Goal: Task Accomplishment & Management: Manage account settings

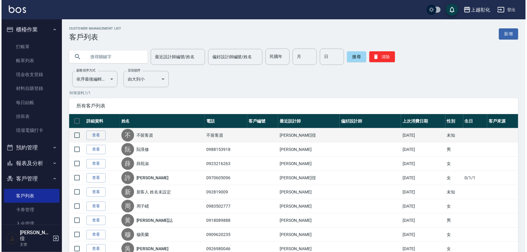
scroll to position [57, 0]
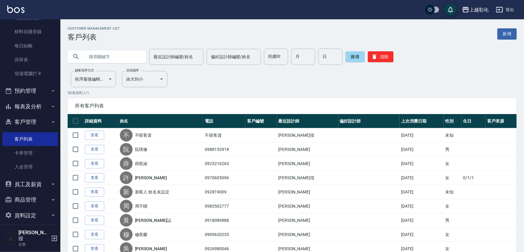
click at [115, 59] on input "text" at bounding box center [113, 57] width 57 height 16
type input "0923750"
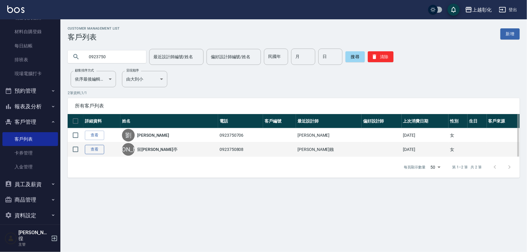
click at [98, 152] on link "查看" at bounding box center [94, 149] width 19 height 9
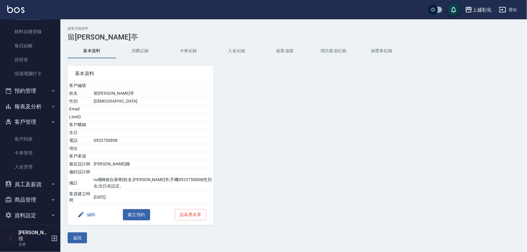
drag, startPoint x: 242, startPoint y: 51, endPoint x: 237, endPoint y: 49, distance: 5.3
click at [242, 51] on button "入金紀錄" at bounding box center [237, 51] width 48 height 15
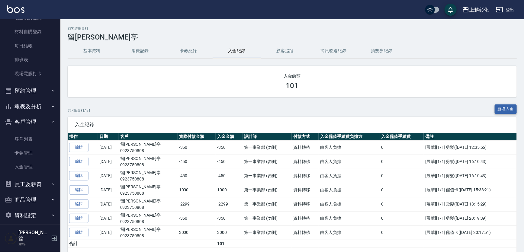
click at [504, 110] on button "新增入金" at bounding box center [506, 109] width 22 height 9
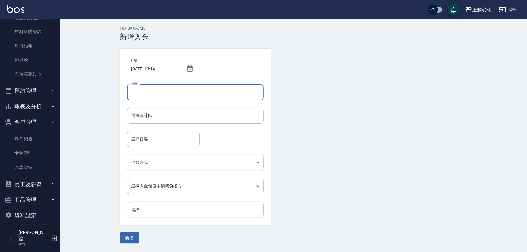
click at [203, 100] on input "金額" at bounding box center [195, 92] width 137 height 16
type input "2020"
click at [241, 118] on input "選擇設計師" at bounding box center [195, 116] width 131 height 11
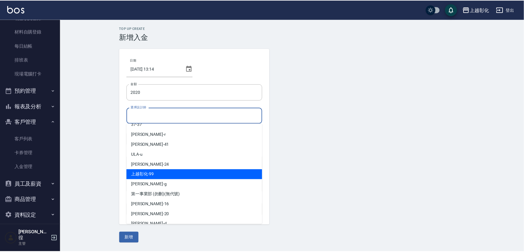
scroll to position [27, 0]
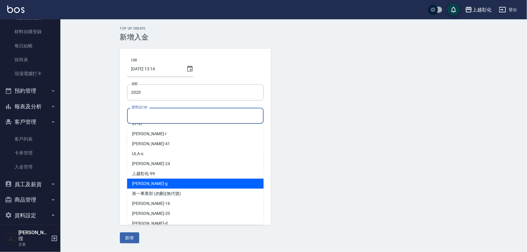
click at [152, 185] on div "Gary -g" at bounding box center [195, 184] width 137 height 10
type input "Gary-g"
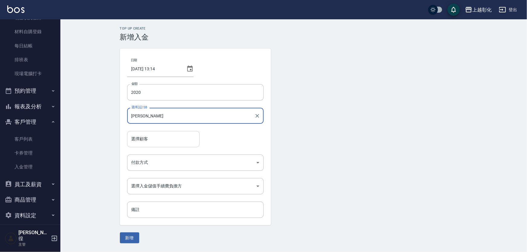
click at [149, 138] on input "選擇顧客" at bounding box center [163, 139] width 67 height 11
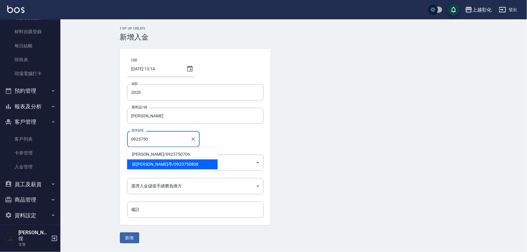
click at [164, 163] on span "留劉沂亭 / 0923750808" at bounding box center [172, 165] width 91 height 10
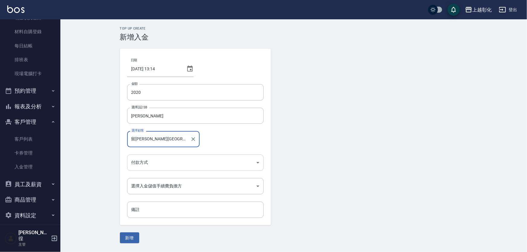
type input "留劉沂亭/0923750808"
click at [173, 162] on body "上越彰化 登出 櫃檯作業 打帳單 帳單列表 現金收支登錄 材料自購登錄 每日結帳 排班表 現場電腦打卡 預約管理 預約管理 單日預約紀錄 單週預約紀錄 報表及…" at bounding box center [263, 126] width 527 height 252
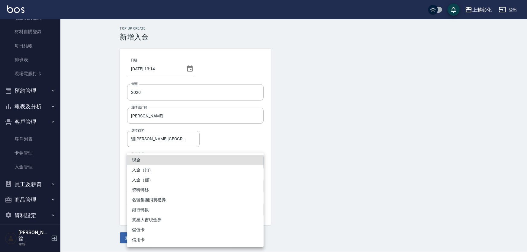
click at [153, 178] on li "入金（儲）" at bounding box center [195, 180] width 137 height 10
type input "入金（儲）"
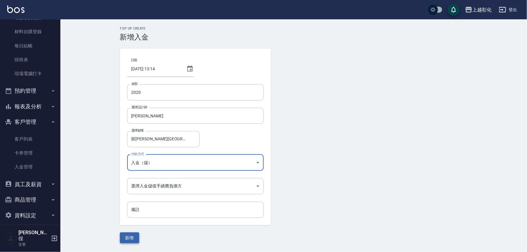
click at [134, 236] on button "新增" at bounding box center [129, 238] width 19 height 11
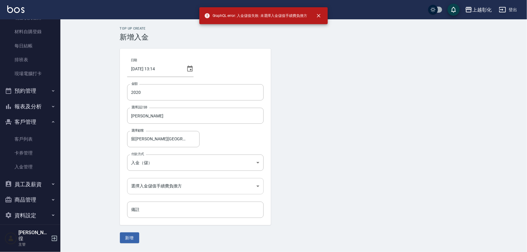
click at [253, 188] on body "GraphQL error: 入金儲值失敗: 未選擇入金儲值手續費負擔方 上越彰化 登出 櫃檯作業 打帳單 帳單列表 現金收支登錄 材料自購登錄 每日結帳 排…" at bounding box center [263, 126] width 527 height 252
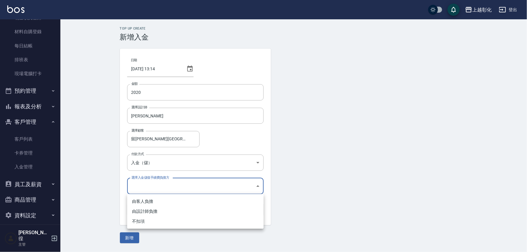
click at [156, 223] on li "不扣項" at bounding box center [195, 222] width 137 height 10
type input "WITHOUTHANDLINGFEE"
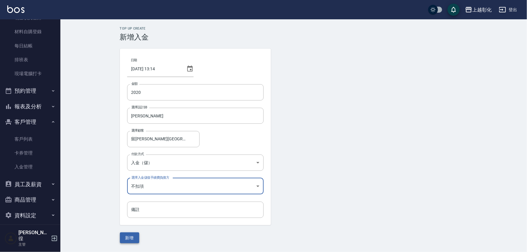
click at [132, 238] on button "新增" at bounding box center [129, 238] width 19 height 11
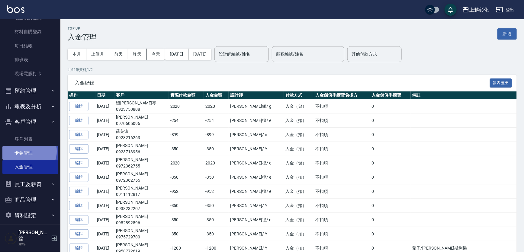
click at [28, 151] on link "卡券管理" at bounding box center [30, 153] width 56 height 14
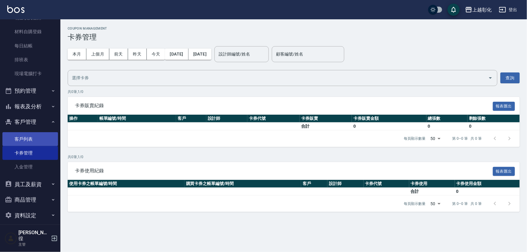
click at [36, 142] on link "客戶列表" at bounding box center [30, 139] width 56 height 14
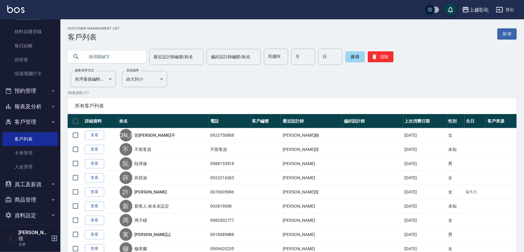
click at [115, 57] on input "text" at bounding box center [113, 57] width 57 height 16
type input "0962006716"
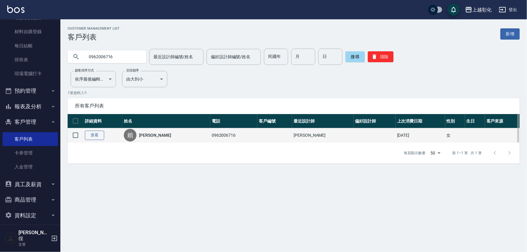
click at [99, 137] on link "查看" at bounding box center [94, 135] width 19 height 9
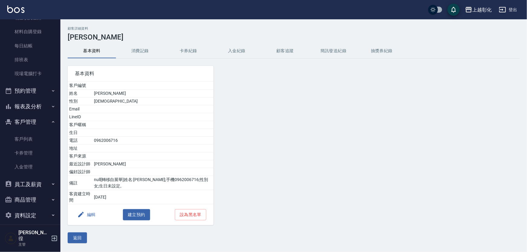
click at [202, 48] on button "卡券紀錄" at bounding box center [188, 51] width 48 height 15
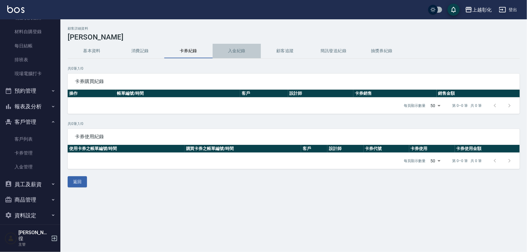
click at [227, 51] on button "入金紀錄" at bounding box center [237, 51] width 48 height 15
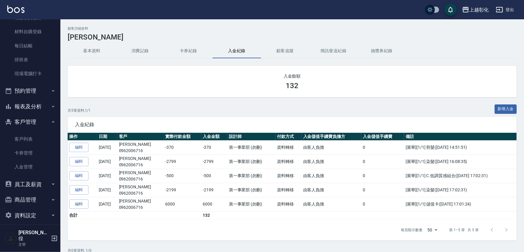
click at [44, 107] on button "報表及分析" at bounding box center [30, 107] width 56 height 16
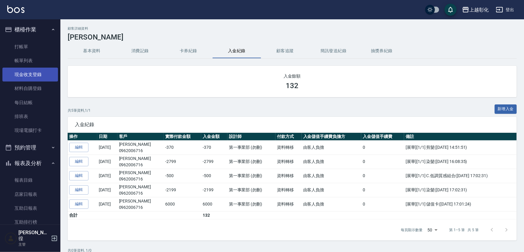
click at [25, 78] on link "現金收支登錄" at bounding box center [30, 75] width 56 height 14
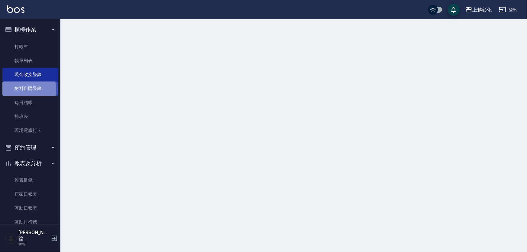
click at [26, 89] on link "材料自購登錄" at bounding box center [30, 89] width 56 height 14
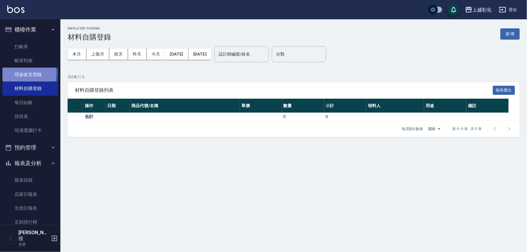
click at [24, 73] on link "現金收支登錄" at bounding box center [30, 75] width 56 height 14
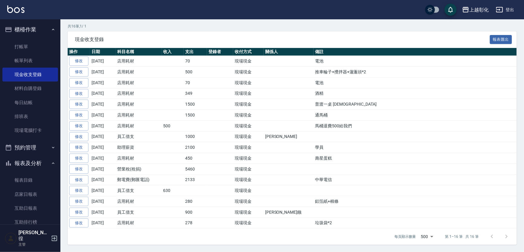
click at [37, 148] on button "預約管理" at bounding box center [30, 148] width 56 height 16
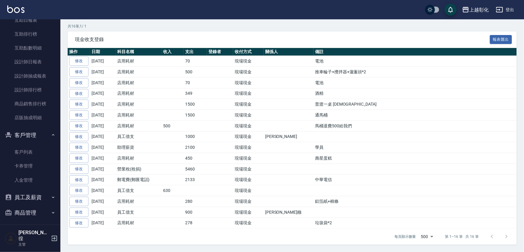
scroll to position [247, 0]
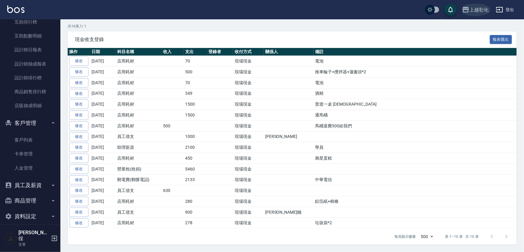
click at [482, 8] on div "上越彰化" at bounding box center [478, 10] width 19 height 8
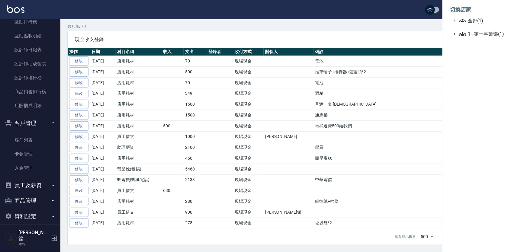
click at [421, 18] on div at bounding box center [263, 126] width 527 height 252
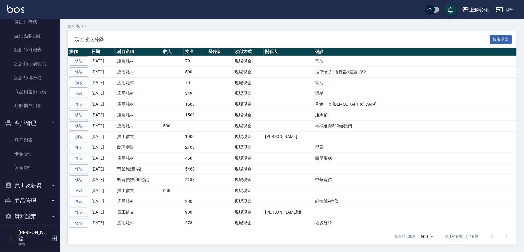
click at [498, 9] on icon "button" at bounding box center [499, 9] width 7 height 7
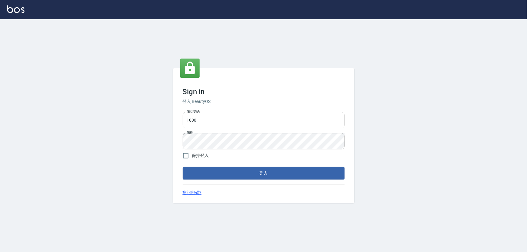
drag, startPoint x: 0, startPoint y: 0, endPoint x: 202, endPoint y: 113, distance: 231.7
click at [202, 113] on input "1000" at bounding box center [264, 120] width 162 height 16
click at [203, 118] on input "1000" at bounding box center [264, 120] width 162 height 16
type input "1"
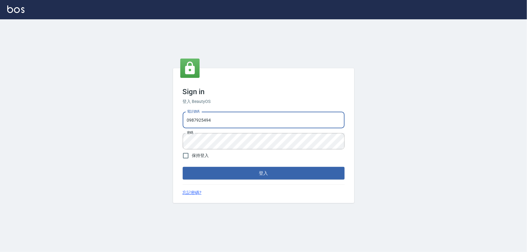
type input "0987925494"
click at [183, 167] on button "登入" at bounding box center [264, 173] width 162 height 13
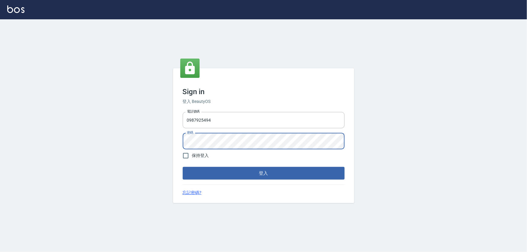
click at [183, 167] on button "登入" at bounding box center [264, 173] width 162 height 13
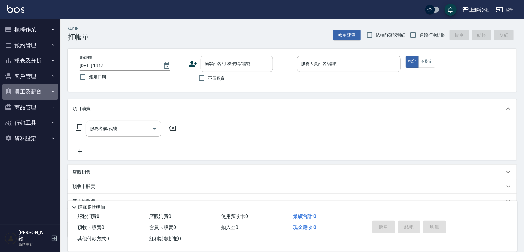
click at [44, 92] on button "員工及薪資" at bounding box center [30, 92] width 56 height 16
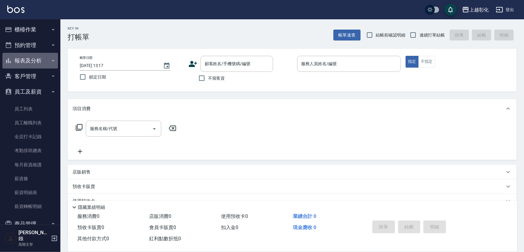
click at [45, 61] on button "報表及分析" at bounding box center [30, 61] width 56 height 16
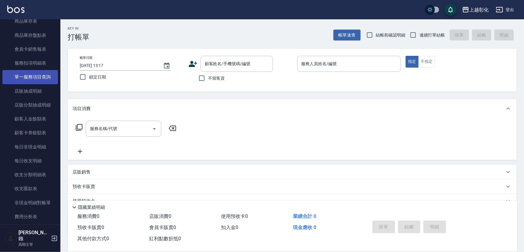
scroll to position [384, 0]
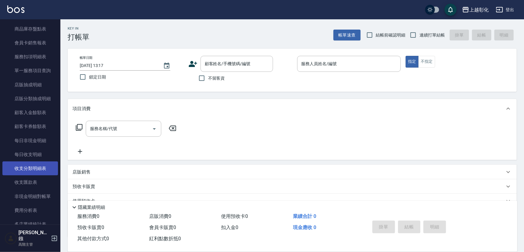
click at [32, 169] on link "收支分類明細表" at bounding box center [30, 169] width 56 height 14
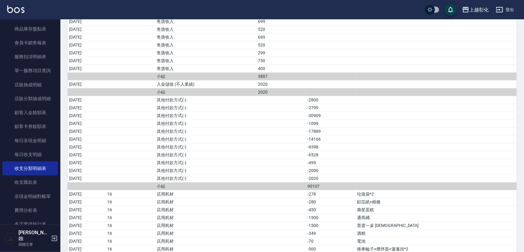
scroll to position [172, 0]
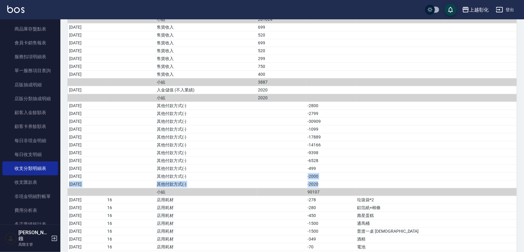
drag, startPoint x: 350, startPoint y: 182, endPoint x: 324, endPoint y: 178, distance: 26.6
click at [324, 178] on tbody "2025/08/01 營業收入 31344 2025/08/02 營業收入 8033 2025/08/03 營業收入 44333 2025/08/04 營業收…" at bounding box center [292, 144] width 449 height 479
click at [306, 181] on td "a dense table" at bounding box center [282, 184] width 50 height 8
drag, startPoint x: 323, startPoint y: 186, endPoint x: 344, endPoint y: 185, distance: 21.1
click at [344, 185] on tr "2025/08/14 其他付款方式(-) -2020" at bounding box center [292, 184] width 449 height 8
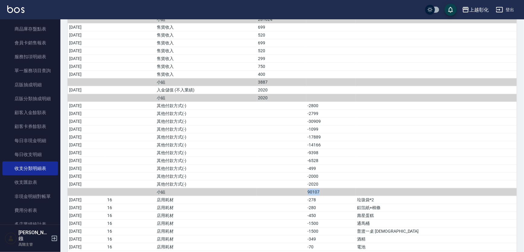
drag, startPoint x: 360, startPoint y: 189, endPoint x: 303, endPoint y: 189, distance: 56.8
click at [303, 189] on tr "小結 90107" at bounding box center [292, 192] width 449 height 8
click at [304, 185] on td "a dense table" at bounding box center [282, 184] width 50 height 8
drag, startPoint x: 316, startPoint y: 190, endPoint x: 372, endPoint y: 189, distance: 55.9
click at [372, 189] on tr "小結 90107" at bounding box center [292, 192] width 449 height 8
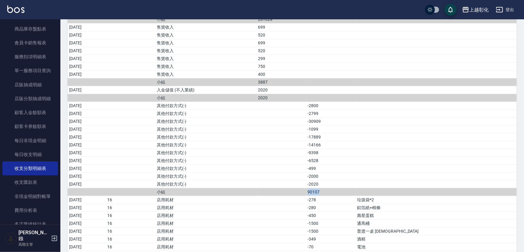
click at [356, 189] on td "90107" at bounding box center [331, 192] width 50 height 8
drag, startPoint x: 369, startPoint y: 180, endPoint x: 356, endPoint y: 183, distance: 13.2
click at [356, 183] on td "-2020" at bounding box center [331, 184] width 50 height 8
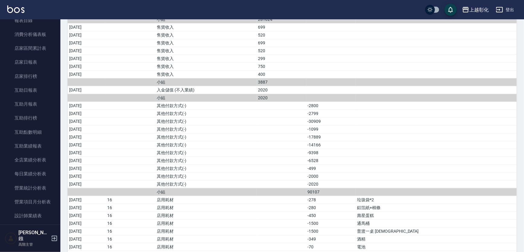
scroll to position [0, 0]
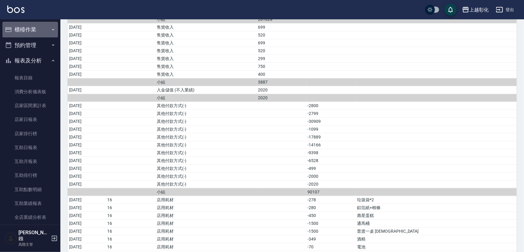
click at [44, 25] on button "櫃檯作業" at bounding box center [30, 30] width 56 height 16
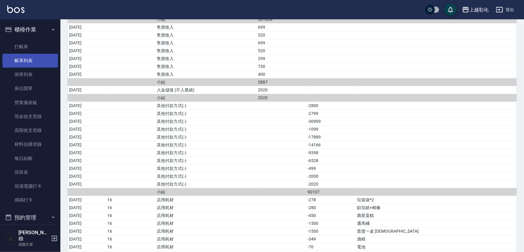
click at [35, 60] on link "帳單列表" at bounding box center [30, 61] width 56 height 14
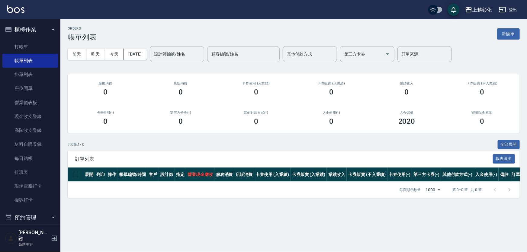
click at [160, 50] on div "前天 昨天 今天 2025/08/15 設計師編號/姓名 設計師編號/姓名 顧客編號/姓名 顧客編號/姓名 其他付款方式 其他付款方式 第三方卡券 第三方卡券…" at bounding box center [294, 54] width 452 height 26
click at [147, 56] on button "[DATE]" at bounding box center [135, 54] width 23 height 11
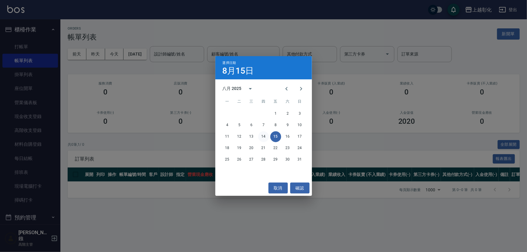
click at [264, 139] on button "14" at bounding box center [263, 136] width 11 height 11
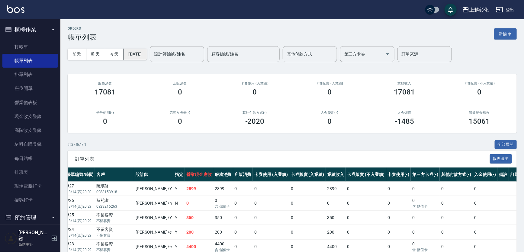
click at [143, 55] on button "[DATE]" at bounding box center [135, 54] width 23 height 11
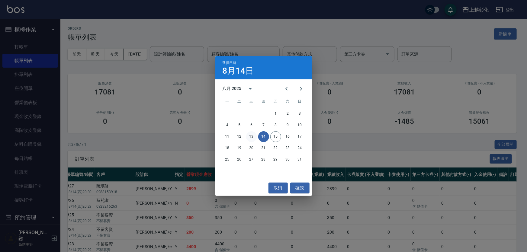
click at [250, 134] on button "13" at bounding box center [251, 136] width 11 height 11
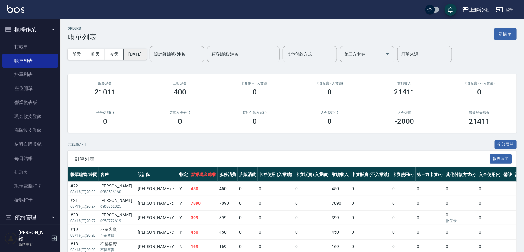
click at [138, 57] on button "[DATE]" at bounding box center [135, 54] width 23 height 11
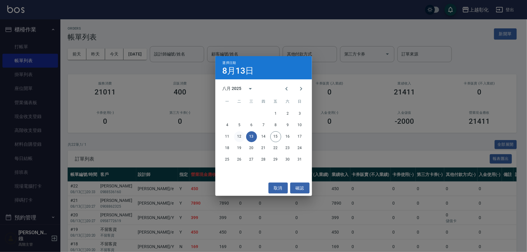
click at [240, 133] on button "12" at bounding box center [239, 136] width 11 height 11
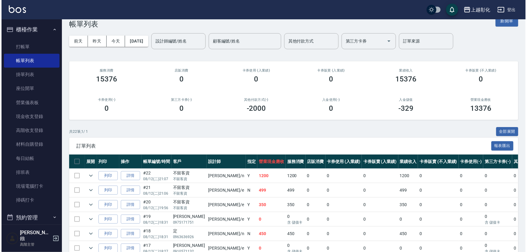
scroll to position [12, 0]
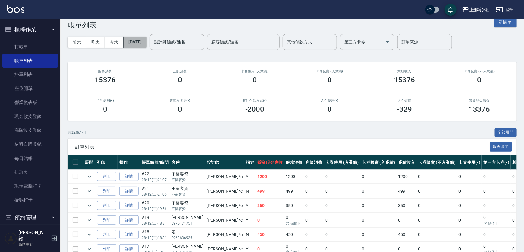
click at [142, 37] on button "[DATE]" at bounding box center [135, 42] width 23 height 11
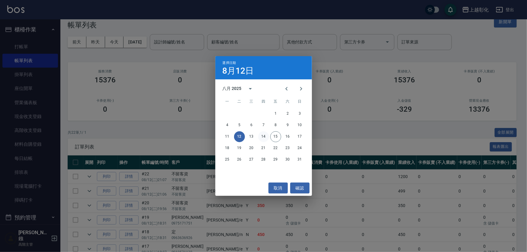
click at [265, 137] on button "14" at bounding box center [263, 136] width 11 height 11
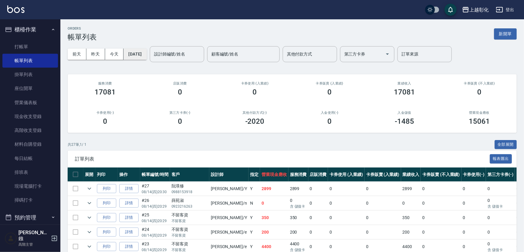
click at [134, 52] on button "[DATE]" at bounding box center [135, 54] width 23 height 11
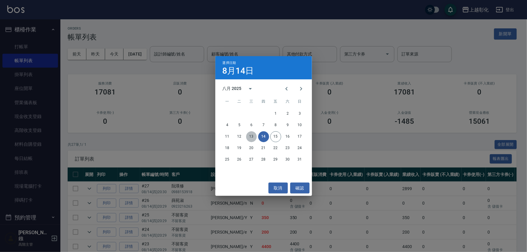
click at [250, 137] on button "13" at bounding box center [251, 136] width 11 height 11
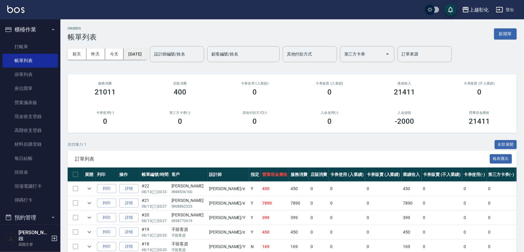
click at [137, 53] on button "[DATE]" at bounding box center [135, 54] width 23 height 11
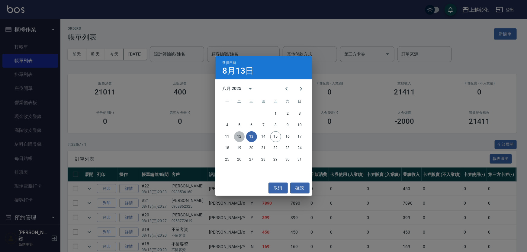
click at [237, 134] on button "12" at bounding box center [239, 136] width 11 height 11
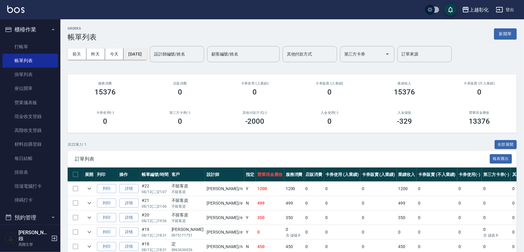
click at [147, 52] on button "[DATE]" at bounding box center [135, 54] width 23 height 11
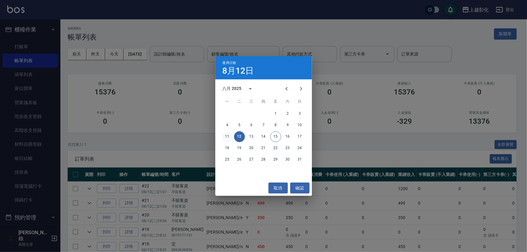
click at [230, 140] on button "11" at bounding box center [227, 136] width 11 height 11
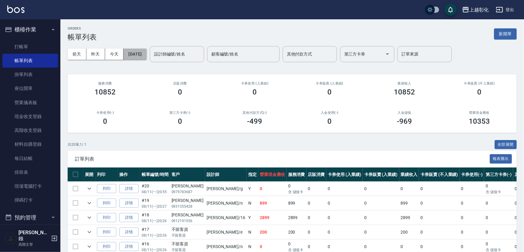
click at [143, 53] on button "[DATE]" at bounding box center [135, 54] width 23 height 11
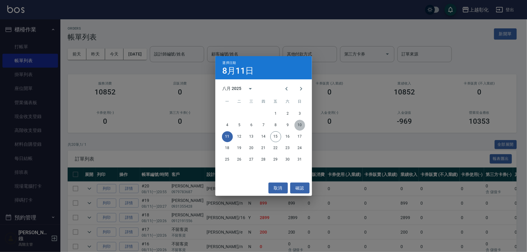
click at [300, 125] on button "10" at bounding box center [300, 125] width 11 height 11
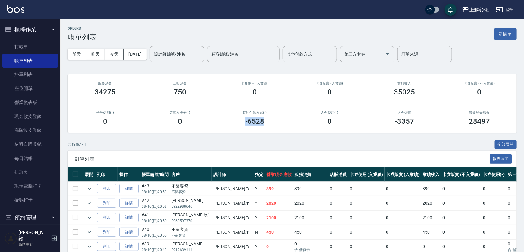
drag, startPoint x: 276, startPoint y: 121, endPoint x: 245, endPoint y: 121, distance: 31.4
click at [245, 121] on div "-6528" at bounding box center [255, 121] width 60 height 8
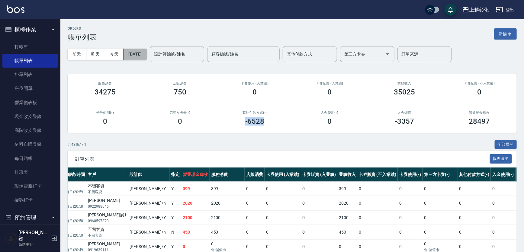
click at [142, 54] on button "[DATE]" at bounding box center [135, 54] width 23 height 11
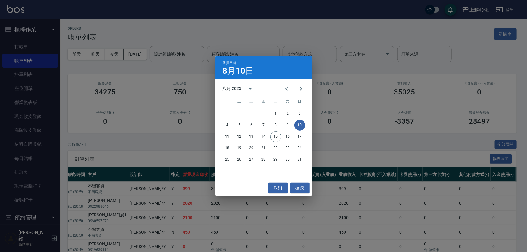
click at [387, 136] on div "選擇日期 8月10日 八月 2025 一 二 三 四 五 六 日 1 2 3 4 5 6 7 8 9 10 11 12 13 14 15 16 17 18 1…" at bounding box center [263, 126] width 527 height 252
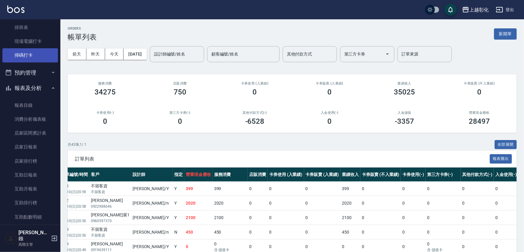
scroll to position [137, 0]
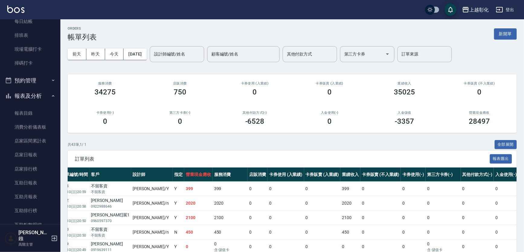
drag, startPoint x: 56, startPoint y: 63, endPoint x: 57, endPoint y: 28, distance: 34.8
click at [57, 28] on nav "櫃檯作業 打帳單 帳單列表 掛單列表 座位開單 營業儀表板 現金收支登錄 高階收支登錄 材料自購登錄 每日結帳 排班表 現場電腦打卡 掃碼打卡 預約管理 預約…" at bounding box center [30, 121] width 60 height 205
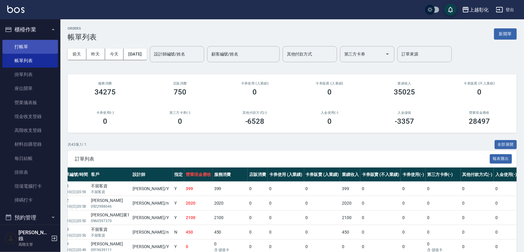
click at [43, 44] on link "打帳單" at bounding box center [30, 47] width 56 height 14
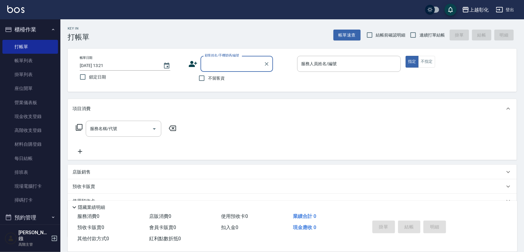
click at [257, 60] on input "顧客姓名/手機號碼/編號" at bounding box center [232, 64] width 58 height 11
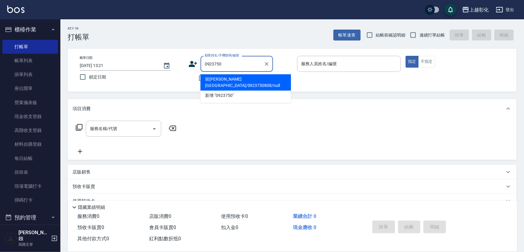
type input "留劉沂亭/0923750808/null"
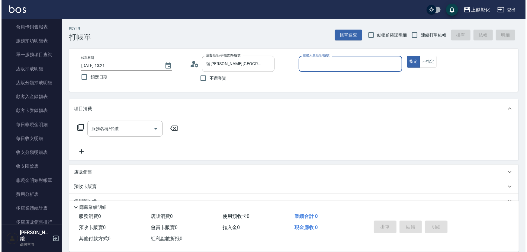
scroll to position [686, 0]
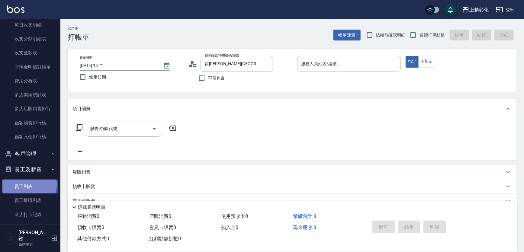
click at [27, 184] on link "員工列表" at bounding box center [30, 187] width 56 height 14
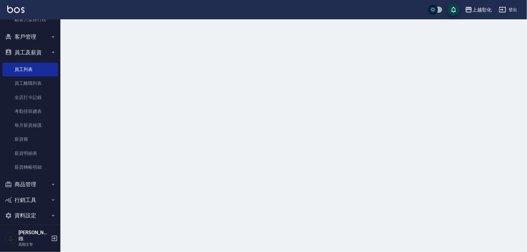
scroll to position [804, 0]
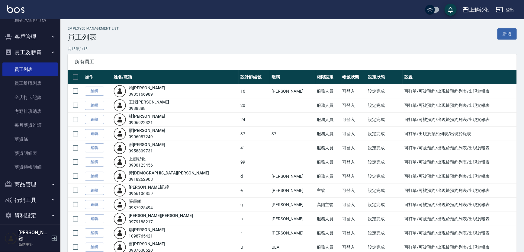
click at [36, 36] on button "客戶管理" at bounding box center [30, 37] width 56 height 16
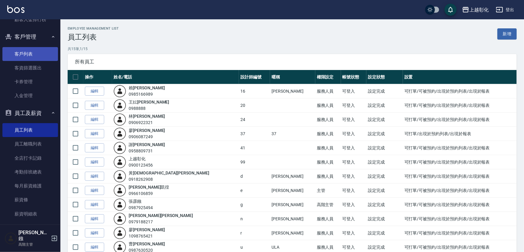
click at [35, 57] on link "客戶列表" at bounding box center [30, 54] width 56 height 14
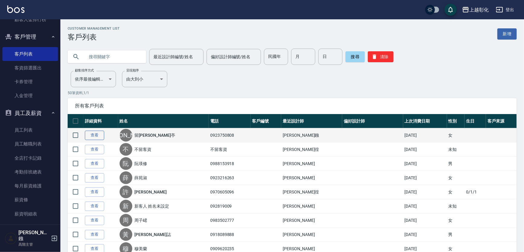
click at [96, 138] on link "查看" at bounding box center [94, 135] width 19 height 9
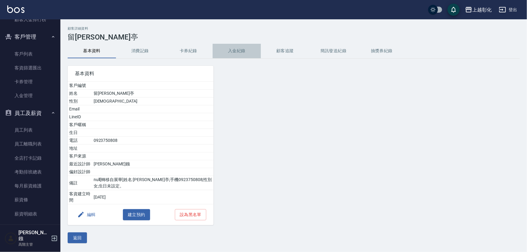
click at [226, 52] on button "入金紀錄" at bounding box center [237, 51] width 48 height 15
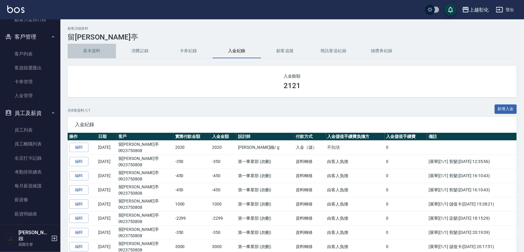
click at [100, 49] on button "基本資料" at bounding box center [92, 51] width 48 height 15
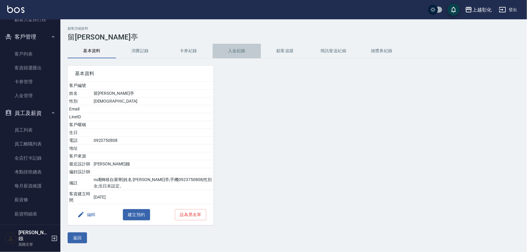
click at [240, 51] on button "入金紀錄" at bounding box center [237, 51] width 48 height 15
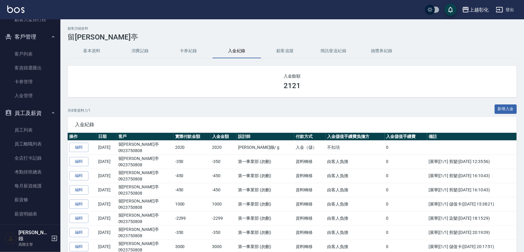
click at [195, 53] on button "卡券紀錄" at bounding box center [188, 51] width 48 height 15
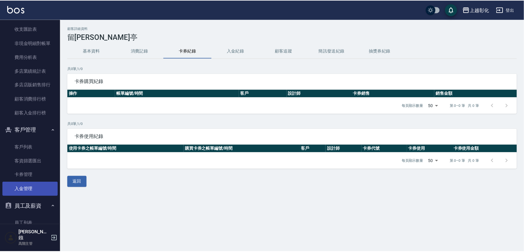
scroll to position [714, 0]
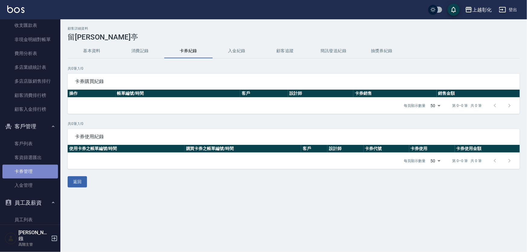
click at [31, 173] on link "卡券管理" at bounding box center [30, 172] width 56 height 14
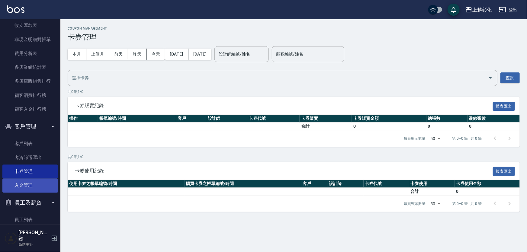
click at [34, 185] on link "入金管理" at bounding box center [30, 186] width 56 height 14
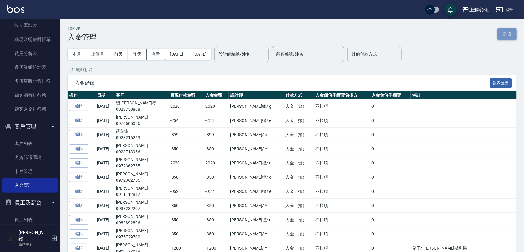
click at [511, 32] on button "新增" at bounding box center [507, 33] width 19 height 11
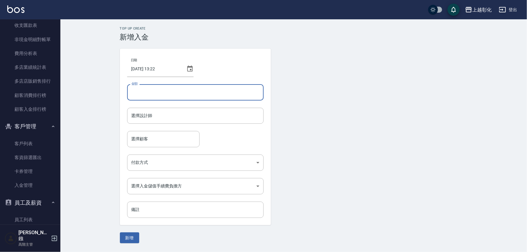
click at [161, 97] on input "金額" at bounding box center [195, 92] width 137 height 16
click at [161, 96] on input "金額" at bounding box center [195, 92] width 137 height 16
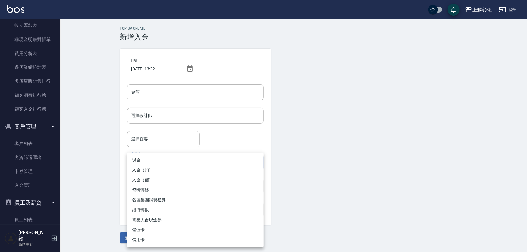
click at [160, 165] on body "上越彰化 登出 櫃檯作業 打帳單 帳單列表 掛單列表 座位開單 營業儀表板 現金收支登錄 高階收支登錄 材料自購登錄 每日結帳 排班表 現場電腦打卡 掃碼打卡…" at bounding box center [263, 126] width 527 height 252
click at [146, 171] on li "入金（扣）" at bounding box center [195, 170] width 137 height 10
type input "入金（扣）"
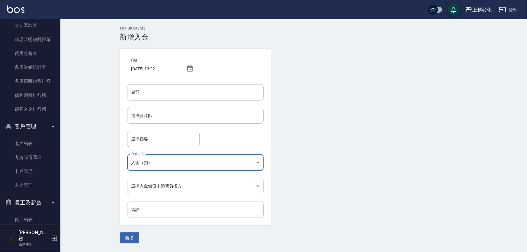
click at [159, 183] on body "上越彰化 登出 櫃檯作業 打帳單 帳單列表 掛單列表 座位開單 營業儀表板 現金收支登錄 高階收支登錄 材料自購登錄 每日結帳 排班表 現場電腦打卡 掃碼打卡…" at bounding box center [263, 126] width 527 height 252
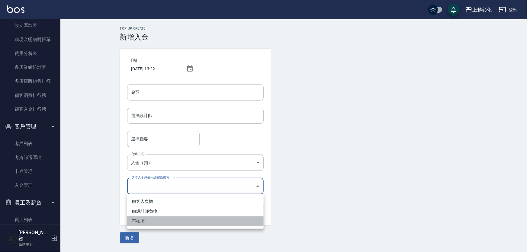
click at [143, 221] on li "不扣項" at bounding box center [195, 222] width 137 height 10
type input "WITHOUTHANDLINGFEE"
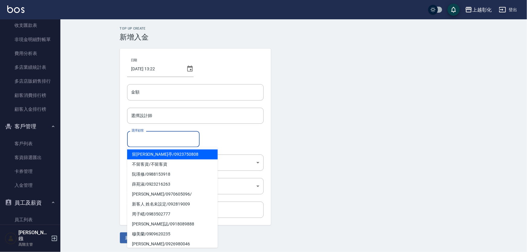
click at [157, 141] on input "選擇顧客" at bounding box center [163, 139] width 67 height 11
click at [157, 153] on span "留劉沂亭 / 0923750808" at bounding box center [172, 155] width 91 height 10
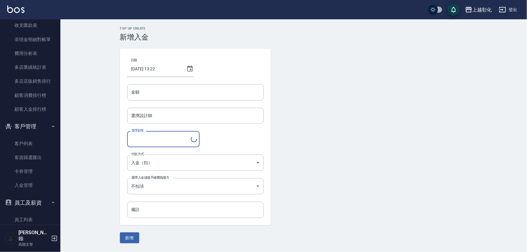
type input "留劉沂亭/0923750808"
click at [160, 112] on input "選擇設計師" at bounding box center [195, 116] width 131 height 11
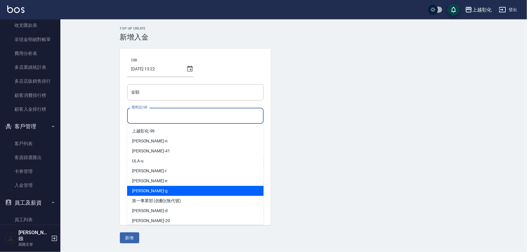
click at [142, 193] on span "Gary -g" at bounding box center [150, 191] width 36 height 6
type input "Gary-g"
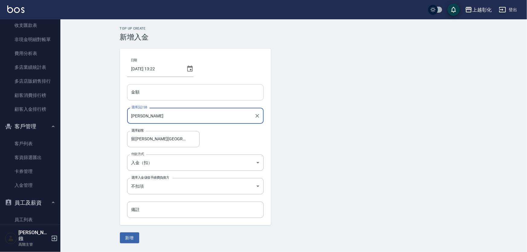
click at [159, 91] on input "金額" at bounding box center [195, 92] width 137 height 16
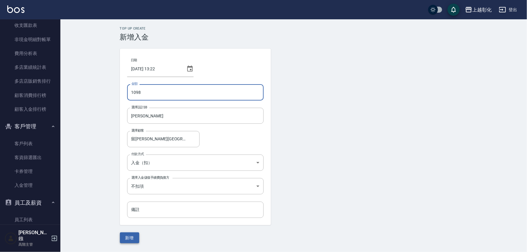
type input "1098"
click at [128, 238] on button "新增" at bounding box center [129, 238] width 19 height 11
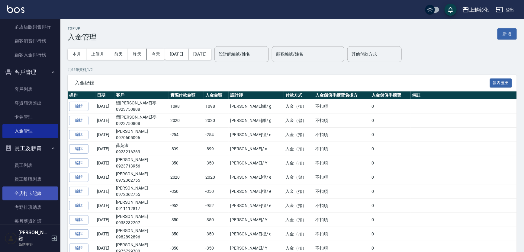
scroll to position [769, 0]
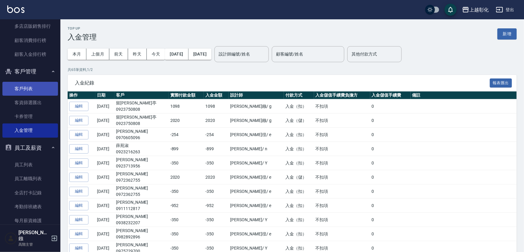
click at [28, 91] on link "客戶列表" at bounding box center [30, 89] width 56 height 14
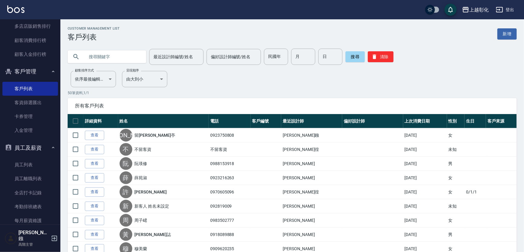
click at [98, 56] on input "text" at bounding box center [113, 57] width 57 height 16
click at [103, 137] on link "查看" at bounding box center [94, 135] width 19 height 9
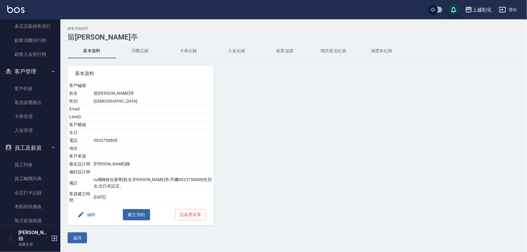
click at [245, 48] on button "入金紀錄" at bounding box center [237, 51] width 48 height 15
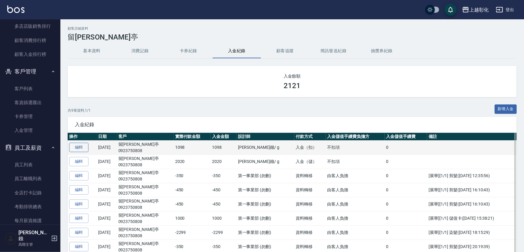
click at [82, 148] on link "編輯" at bounding box center [78, 147] width 19 height 9
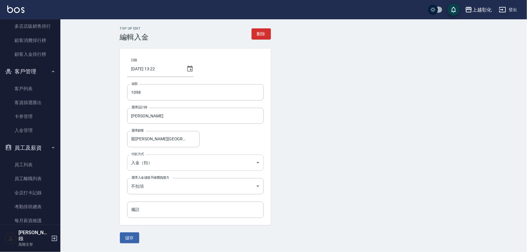
click at [169, 157] on body "上越彰化 登出 櫃檯作業 打帳單 帳單列表 掛單列表 座位開單 營業儀表板 現金收支登錄 高階收支登錄 材料自購登錄 每日結帳 排班表 現場電腦打卡 掃碼打卡…" at bounding box center [263, 126] width 527 height 252
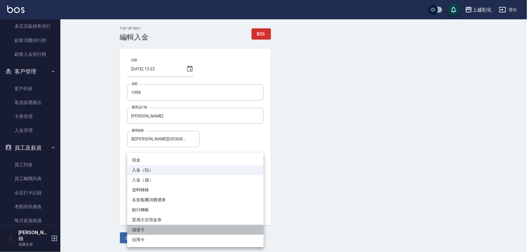
click at [145, 230] on li "儲值卡" at bounding box center [195, 230] width 137 height 10
type input "儲值卡"
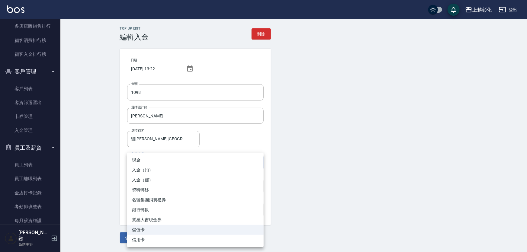
click at [165, 161] on body "上越彰化 登出 櫃檯作業 打帳單 帳單列表 掛單列表 座位開單 營業儀表板 現金收支登錄 高階收支登錄 材料自購登錄 每日結帳 排班表 現場電腦打卡 掃碼打卡…" at bounding box center [263, 126] width 527 height 252
click at [360, 165] on div at bounding box center [263, 126] width 527 height 252
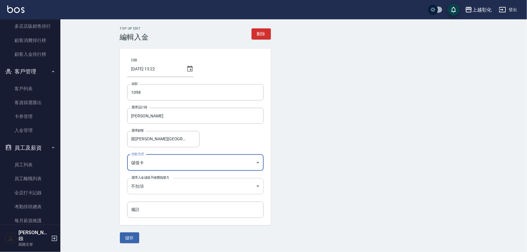
click at [151, 183] on body "上越彰化 登出 櫃檯作業 打帳單 帳單列表 掛單列表 座位開單 營業儀表板 現金收支登錄 高階收支登錄 材料自購登錄 每日結帳 排班表 現場電腦打卡 掃碼打卡…" at bounding box center [263, 126] width 527 height 252
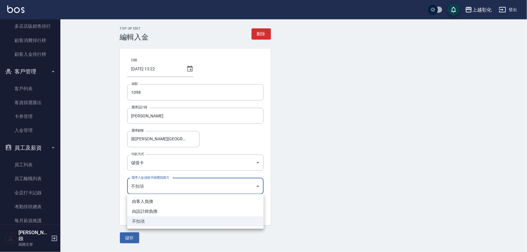
click at [434, 218] on div at bounding box center [263, 126] width 527 height 252
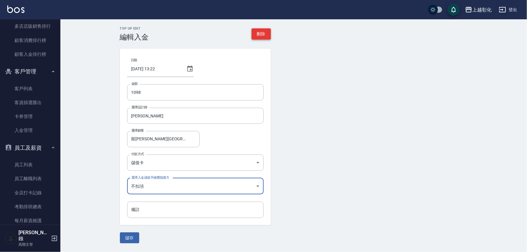
click at [268, 32] on button "刪除" at bounding box center [261, 33] width 19 height 11
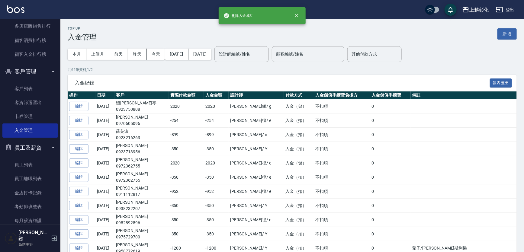
click at [366, 84] on span "入金紀錄" at bounding box center [282, 83] width 415 height 6
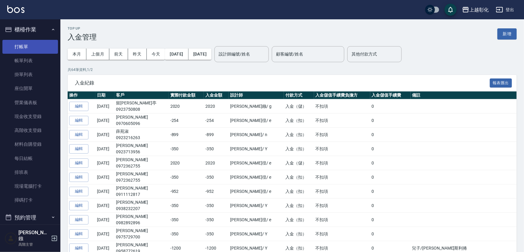
click at [47, 40] on link "打帳單" at bounding box center [30, 47] width 56 height 14
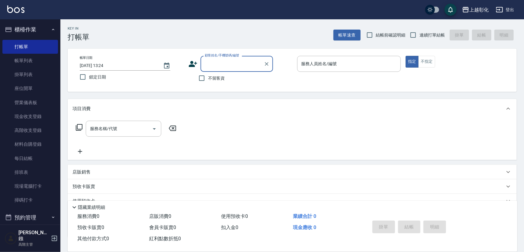
click at [242, 65] on input "顧客姓名/手機號碼/編號" at bounding box center [232, 64] width 58 height 11
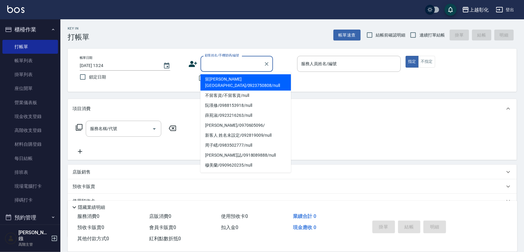
click at [239, 78] on li "留劉沂亭/0923750808/null" at bounding box center [246, 82] width 91 height 16
type input "留劉沂亭/0923750808/null"
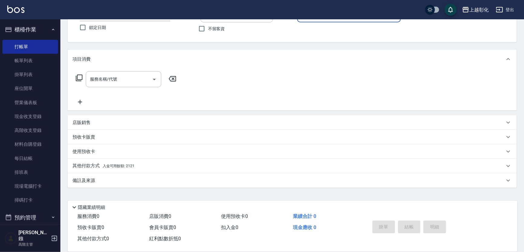
scroll to position [53, 0]
click at [92, 167] on p "其他付款方式 入金可用餘額: 2121" at bounding box center [104, 166] width 62 height 7
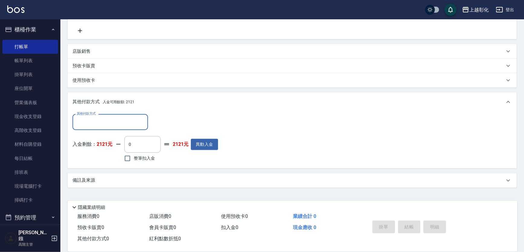
scroll to position [124, 0]
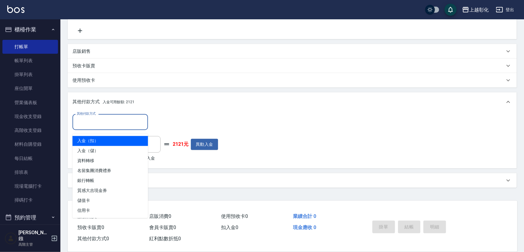
click at [111, 123] on input "其他付款方式" at bounding box center [110, 122] width 70 height 11
click at [105, 138] on span "入金（扣）" at bounding box center [111, 141] width 76 height 10
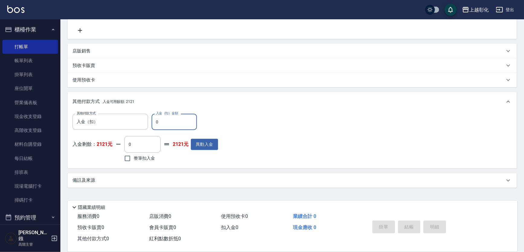
type input "入金（扣）"
drag, startPoint x: 167, startPoint y: 124, endPoint x: 156, endPoint y: 124, distance: 10.6
click at [156, 124] on input "0" at bounding box center [174, 122] width 45 height 16
type input "0"
drag, startPoint x: 166, startPoint y: 123, endPoint x: 152, endPoint y: 124, distance: 13.6
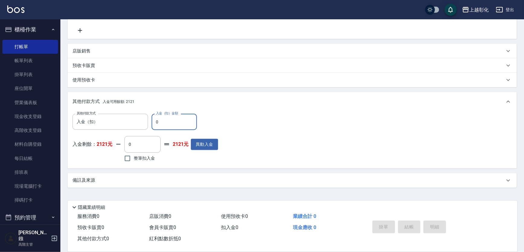
click at [152, 124] on input "0" at bounding box center [174, 122] width 45 height 16
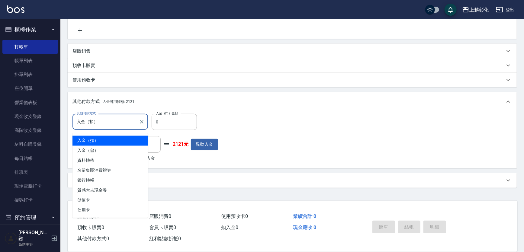
click at [135, 125] on input "入金（扣）" at bounding box center [105, 122] width 61 height 11
click at [132, 136] on span "入金（扣）" at bounding box center [111, 141] width 76 height 10
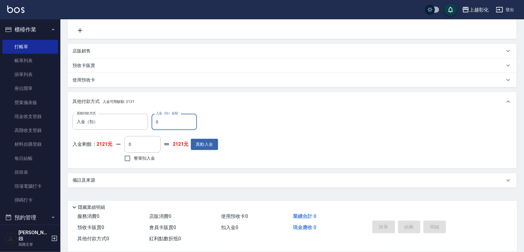
click at [176, 118] on input "0" at bounding box center [174, 122] width 45 height 16
click at [161, 145] on input "0" at bounding box center [142, 144] width 36 height 16
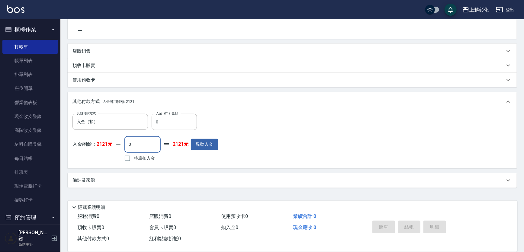
click at [161, 145] on input "0" at bounding box center [142, 144] width 36 height 16
type input "0"
click at [134, 160] on input "整筆扣入金" at bounding box center [127, 158] width 13 height 13
checkbox input "true"
click at [148, 145] on input "0" at bounding box center [142, 144] width 36 height 16
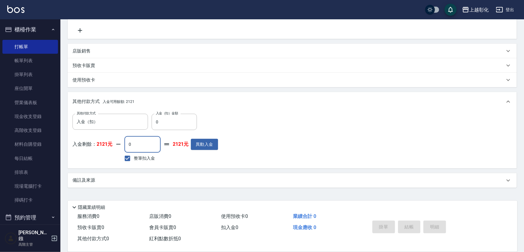
drag, startPoint x: 148, startPoint y: 145, endPoint x: 140, endPoint y: 145, distance: 8.2
click at [140, 145] on input "0" at bounding box center [142, 144] width 36 height 16
type input "0"
click at [134, 154] on input "整筆扣入金" at bounding box center [127, 158] width 13 height 13
checkbox input "false"
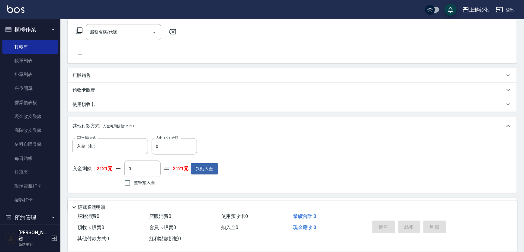
click at [307, 125] on div "其他付款方式 入金可用餘額: 2121" at bounding box center [292, 126] width 449 height 19
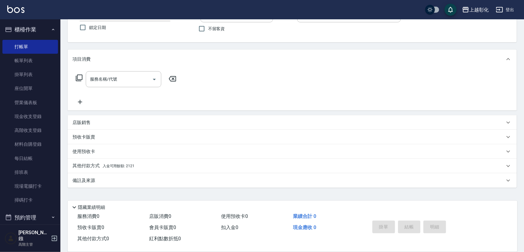
scroll to position [53, 0]
click at [110, 166] on span "入金可用餘額: 2121" at bounding box center [119, 166] width 32 height 4
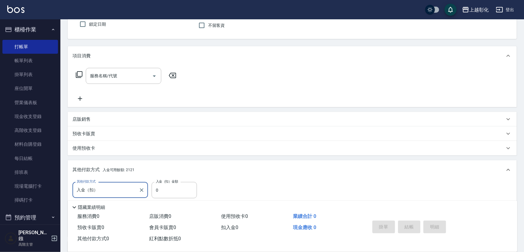
scroll to position [124, 0]
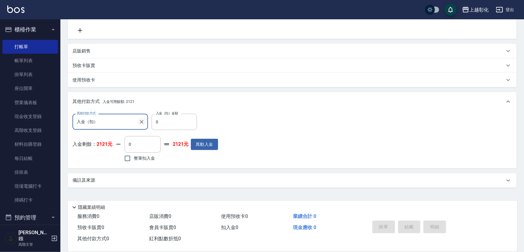
click at [145, 121] on button "Clear" at bounding box center [141, 122] width 8 height 8
click at [194, 102] on div "其他付款方式 入金可用餘額: 2121" at bounding box center [289, 102] width 432 height 7
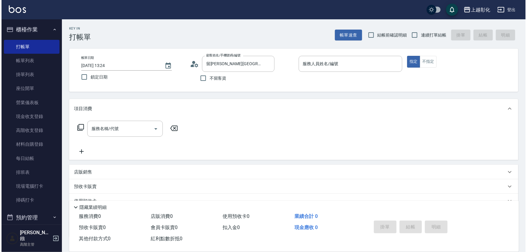
scroll to position [0, 0]
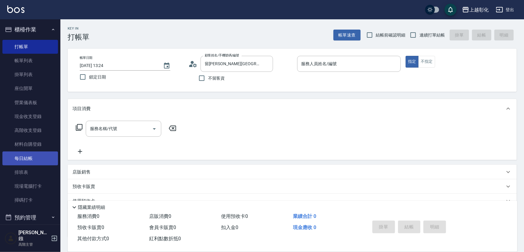
click at [31, 154] on link "每日結帳" at bounding box center [30, 159] width 56 height 14
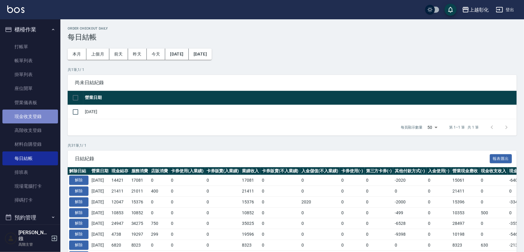
click at [33, 116] on link "現金收支登錄" at bounding box center [30, 117] width 56 height 14
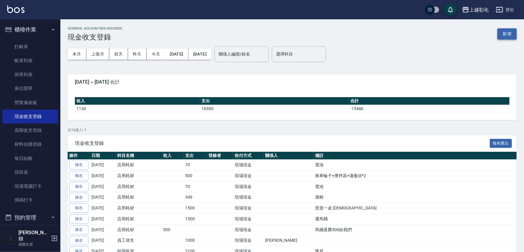
click at [512, 31] on button "新增" at bounding box center [507, 33] width 19 height 11
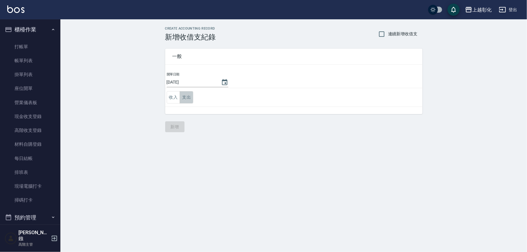
click at [190, 96] on button "支出" at bounding box center [187, 97] width 14 height 12
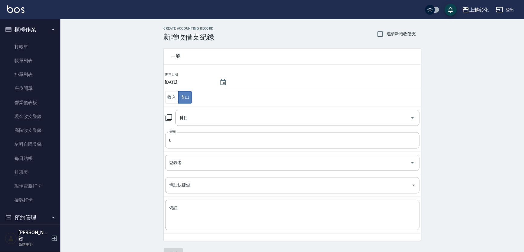
click at [190, 96] on button "支出" at bounding box center [185, 97] width 14 height 12
click at [17, 144] on link "材料自購登錄" at bounding box center [30, 144] width 56 height 14
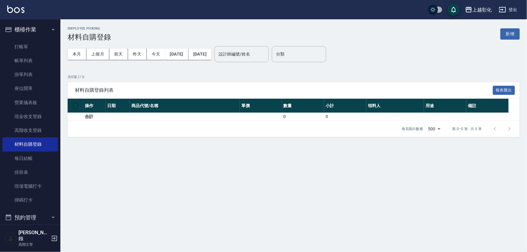
click at [57, 153] on nav "櫃檯作業 打帳單 帳單列表 掛單列表 座位開單 營業儀表板 現金收支登錄 高階收支登錄 材料自購登錄 每日結帳 排班表 現場電腦打卡 掃碼打卡 預約管理 預約…" at bounding box center [30, 121] width 60 height 205
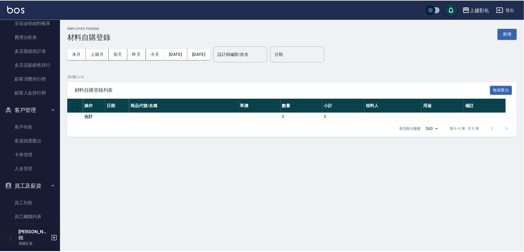
scroll to position [741, 0]
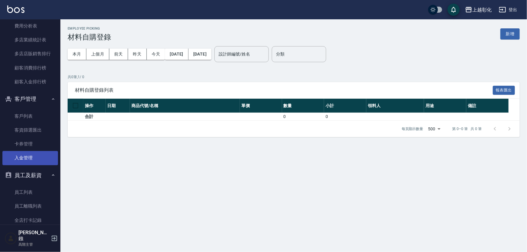
click at [38, 158] on link "入金管理" at bounding box center [30, 158] width 56 height 14
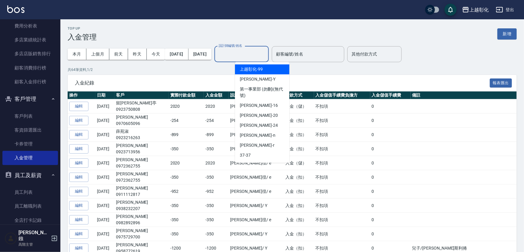
click at [250, 52] on input "設計師編號/姓名" at bounding box center [241, 54] width 49 height 11
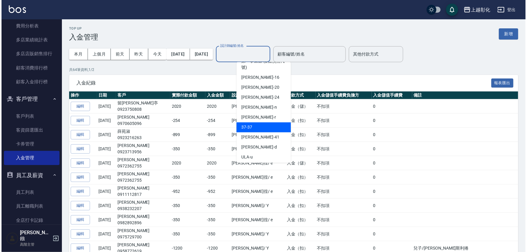
scroll to position [50, 0]
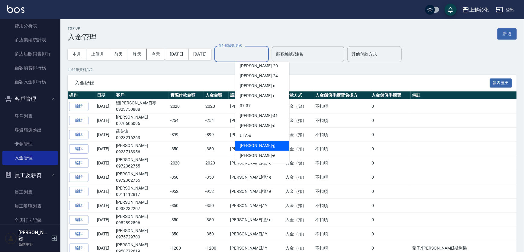
click at [253, 147] on div "Gary -g" at bounding box center [262, 146] width 54 height 10
type input "Gary-g"
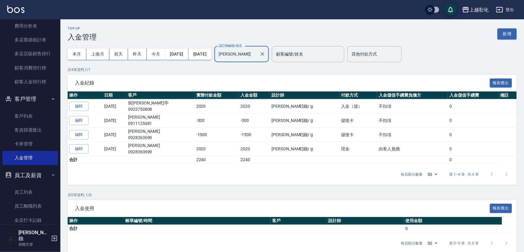
click at [69, 109] on button "編輯" at bounding box center [78, 106] width 19 height 9
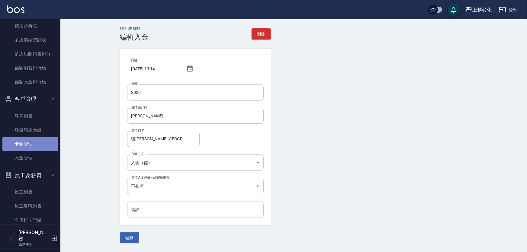
click at [30, 139] on link "卡券管理" at bounding box center [30, 144] width 56 height 14
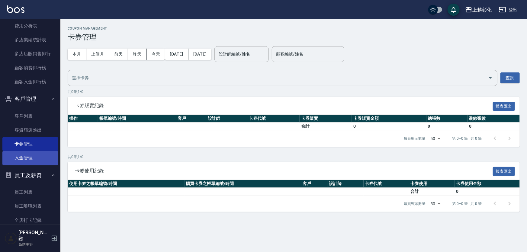
click at [33, 157] on link "入金管理" at bounding box center [30, 158] width 56 height 14
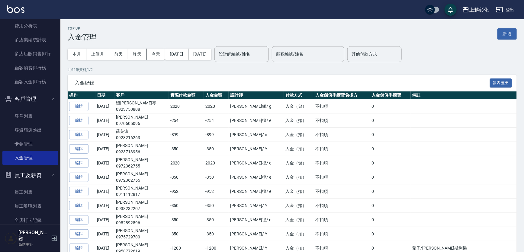
click at [507, 28] on button "新增" at bounding box center [507, 33] width 19 height 11
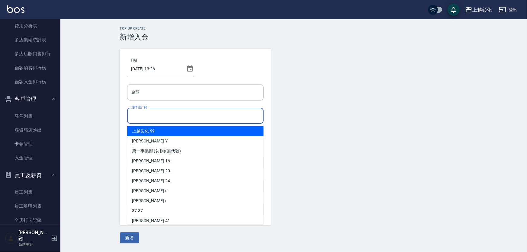
click at [154, 118] on input "選擇設計師" at bounding box center [195, 116] width 131 height 11
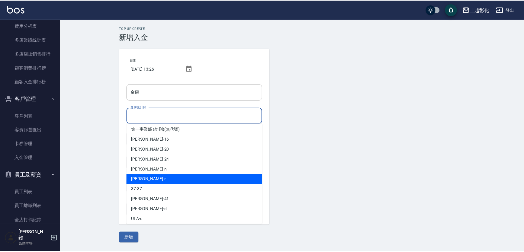
scroll to position [43, 0]
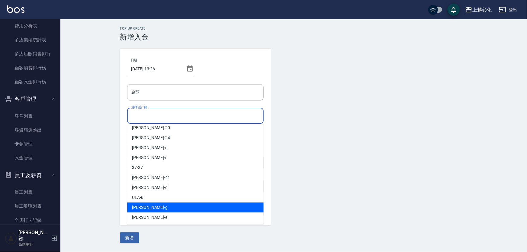
click at [142, 208] on span "Gary -g" at bounding box center [150, 208] width 36 height 6
type input "Gary-g"
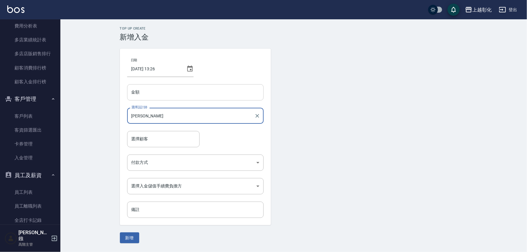
click at [146, 94] on input "金額" at bounding box center [195, 92] width 137 height 16
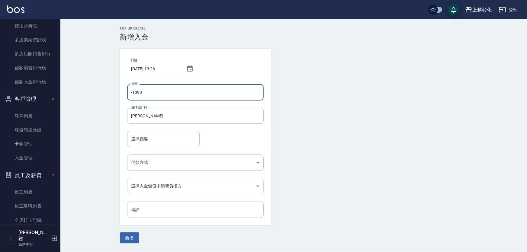
type input "-1098"
click at [162, 187] on body "上越彰化 登出 櫃檯作業 打帳單 帳單列表 掛單列表 座位開單 營業儀表板 現金收支登錄 高階收支登錄 材料自購登錄 每日結帳 排班表 現場電腦打卡 掃碼打卡…" at bounding box center [263, 126] width 527 height 252
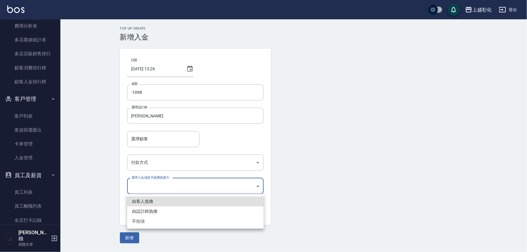
click at [162, 187] on div at bounding box center [263, 126] width 527 height 252
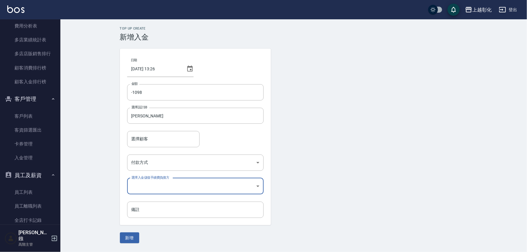
click at [159, 172] on div "日期 2025/08/15 13:26 金額 -1098 金額 選擇設計師 Gary-g 選擇設計師 選擇顧客 選擇顧客 付款方式 ​ 付款方式 選擇入金儲值…" at bounding box center [195, 137] width 151 height 177
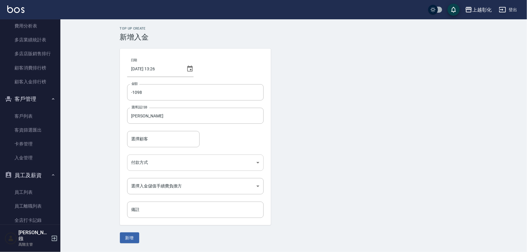
click at [157, 164] on body "上越彰化 登出 櫃檯作業 打帳單 帳單列表 掛單列表 座位開單 營業儀表板 現金收支登錄 高階收支登錄 材料自購登錄 每日結帳 排班表 現場電腦打卡 掃碼打卡…" at bounding box center [263, 126] width 527 height 252
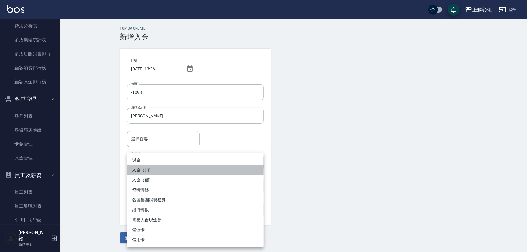
click at [152, 173] on li "入金（扣）" at bounding box center [195, 170] width 137 height 10
type input "入金（扣）"
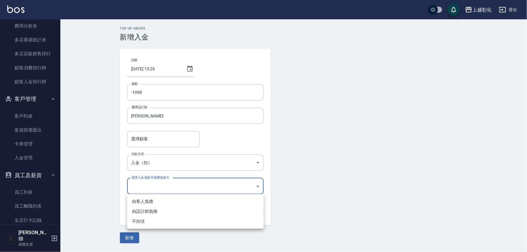
click at [159, 185] on body "上越彰化 登出 櫃檯作業 打帳單 帳單列表 掛單列表 座位開單 營業儀表板 現金收支登錄 高階收支登錄 材料自購登錄 每日結帳 排班表 現場電腦打卡 掃碼打卡…" at bounding box center [263, 126] width 527 height 252
click at [136, 228] on ul "由客人負擔 由設計師負擔 不扣項" at bounding box center [195, 211] width 137 height 35
click at [136, 227] on ul "由客人負擔 由設計師負擔 不扣項" at bounding box center [195, 211] width 137 height 35
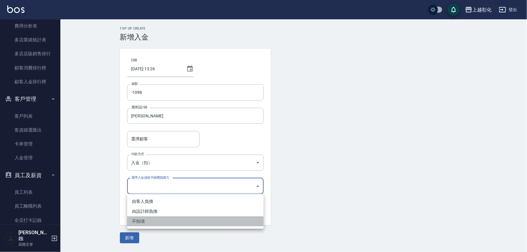
click at [140, 222] on li "不扣項" at bounding box center [195, 222] width 137 height 10
type input "WITHOUTHANDLINGFEE"
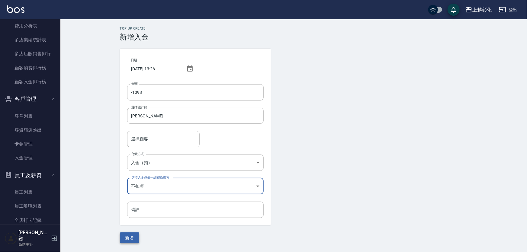
click at [132, 233] on button "新增" at bounding box center [129, 238] width 19 height 11
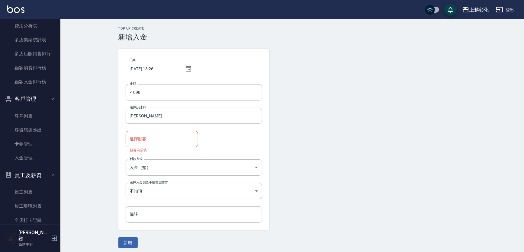
click at [155, 131] on div "選擇顧客" at bounding box center [162, 139] width 73 height 16
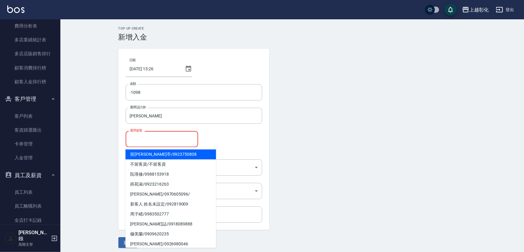
click at [153, 153] on span "留劉沂亭 / 0923750808" at bounding box center [170, 155] width 91 height 10
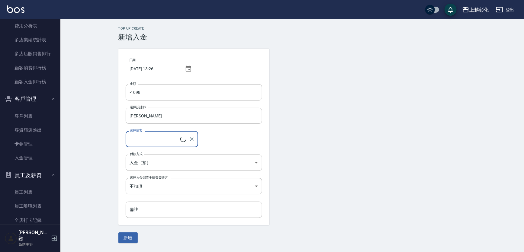
type input "留劉沂亭/0923750808"
click at [127, 237] on button "新增" at bounding box center [129, 238] width 19 height 11
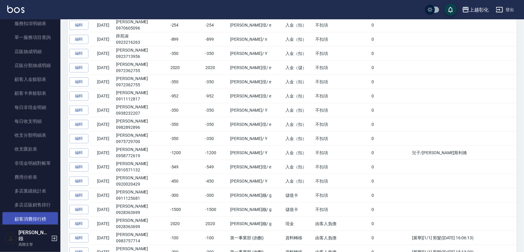
scroll to position [659, 0]
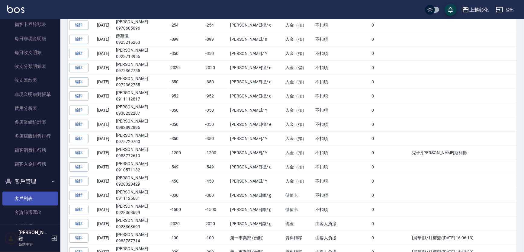
click at [37, 193] on link "客戶列表" at bounding box center [30, 199] width 56 height 14
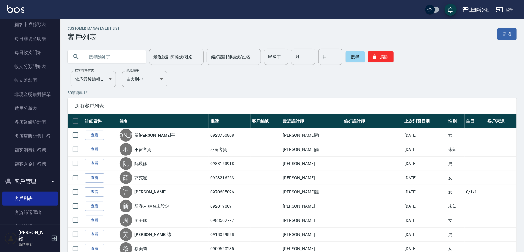
click at [118, 60] on input "text" at bounding box center [113, 57] width 57 height 16
type input "09"
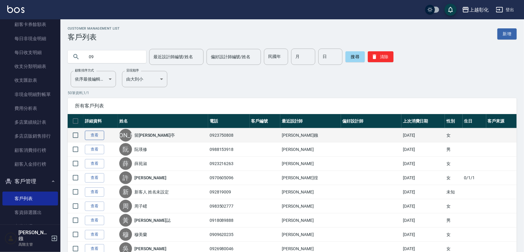
click at [102, 140] on link "查看" at bounding box center [94, 135] width 19 height 9
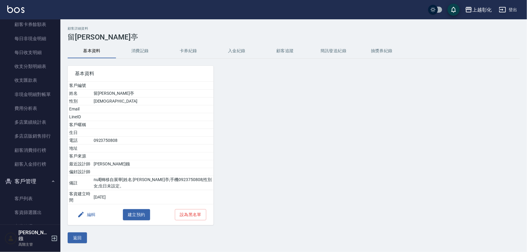
click at [237, 45] on button "入金紀錄" at bounding box center [237, 51] width 48 height 15
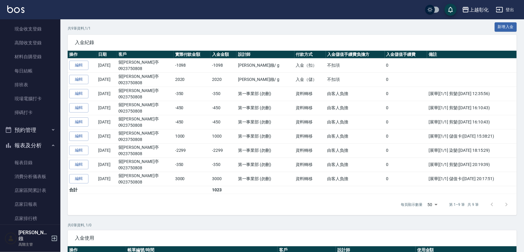
scroll to position [27, 0]
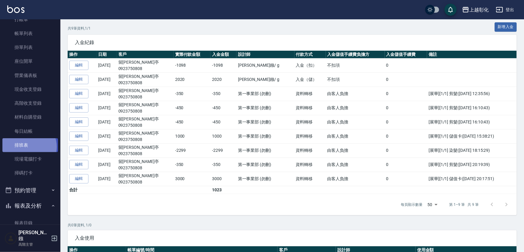
click at [27, 147] on link "排班表" at bounding box center [30, 145] width 56 height 14
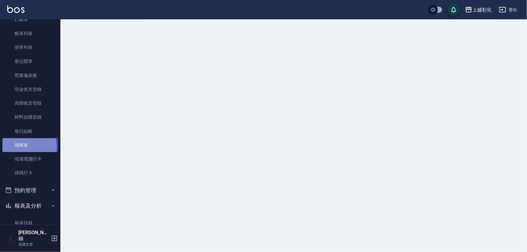
click at [27, 147] on link "排班表" at bounding box center [30, 145] width 56 height 14
click at [27, 135] on link "每日結帳" at bounding box center [30, 131] width 56 height 14
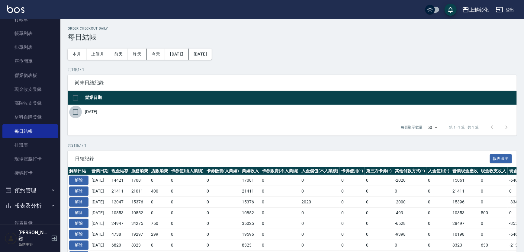
click at [71, 110] on input "checkbox" at bounding box center [75, 112] width 13 height 13
checkbox input "true"
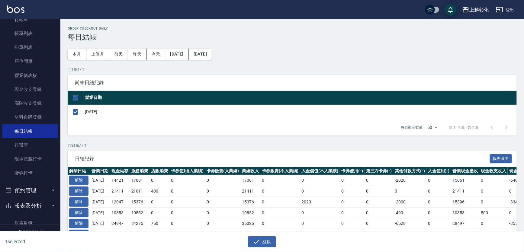
click at [262, 250] on div "1 selected 結帳" at bounding box center [262, 242] width 524 height 21
click at [263, 242] on button "結帳" at bounding box center [262, 242] width 28 height 11
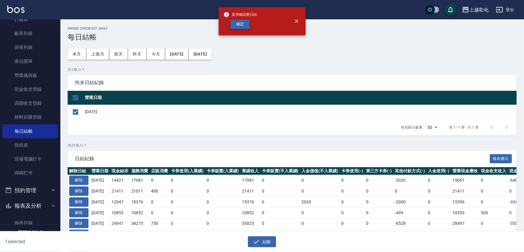
click at [248, 25] on button "確定" at bounding box center [239, 24] width 19 height 9
checkbox input "false"
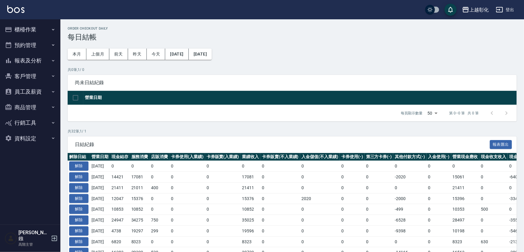
click at [33, 31] on button "櫃檯作業" at bounding box center [30, 30] width 56 height 16
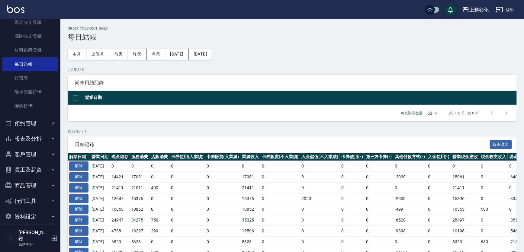
scroll to position [95, 0]
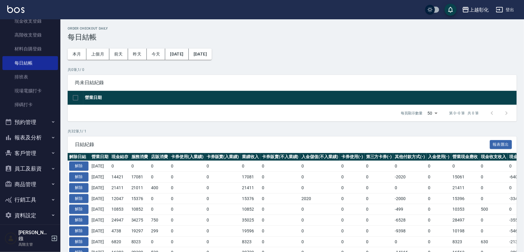
click at [37, 136] on button "報表及分析" at bounding box center [30, 138] width 56 height 16
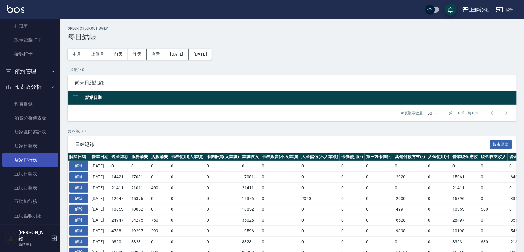
scroll to position [150, 0]
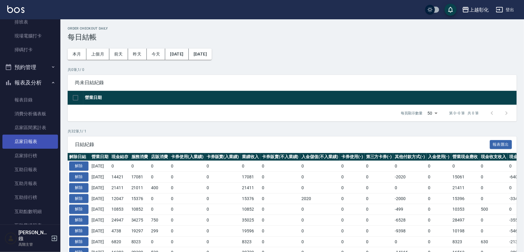
click at [34, 146] on link "店家日報表" at bounding box center [30, 142] width 56 height 14
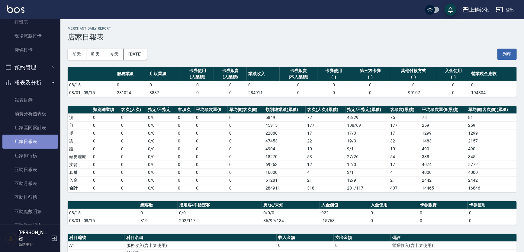
click at [35, 140] on link "店家日報表" at bounding box center [30, 142] width 56 height 14
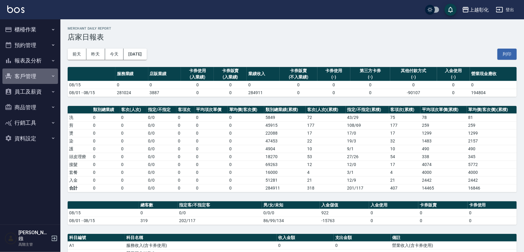
click at [26, 76] on button "客戶管理" at bounding box center [30, 77] width 56 height 16
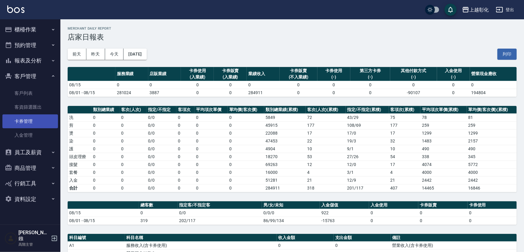
click at [39, 121] on link "卡券管理" at bounding box center [30, 121] width 56 height 14
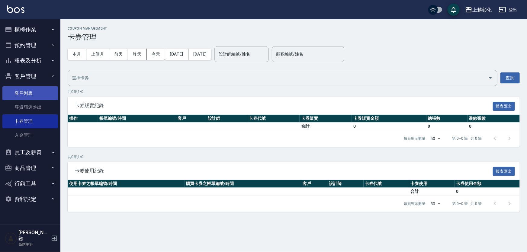
click at [34, 92] on link "客戶列表" at bounding box center [30, 93] width 56 height 14
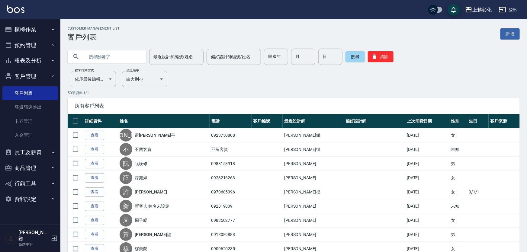
click at [118, 57] on input "text" at bounding box center [113, 57] width 57 height 16
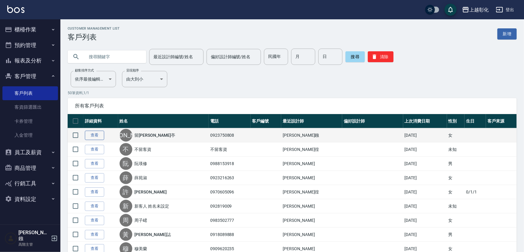
click at [91, 138] on link "查看" at bounding box center [94, 135] width 19 height 9
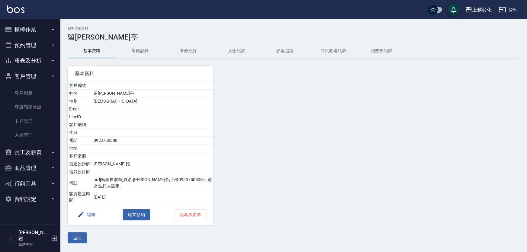
click at [247, 48] on button "入金紀錄" at bounding box center [237, 51] width 48 height 15
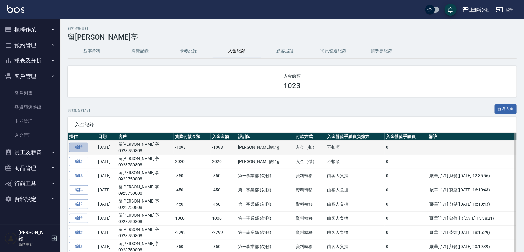
click at [82, 148] on link "編輯" at bounding box center [78, 147] width 19 height 9
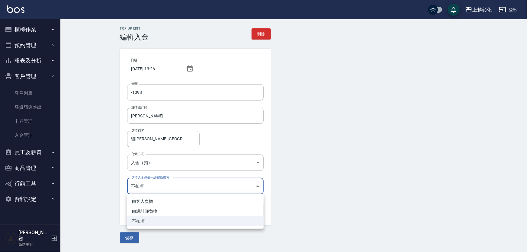
click at [156, 188] on body "上越彰化 登出 櫃檯作業 打帳單 帳單列表 掛單列表 座位開單 營業儀表板 現金收支登錄 高階收支登錄 材料自購登錄 每日結帳 排班表 現場電腦打卡 掃碼打卡…" at bounding box center [263, 126] width 527 height 252
click at [154, 202] on li "由客人負擔" at bounding box center [195, 202] width 137 height 10
type input "BYCUSTOMER"
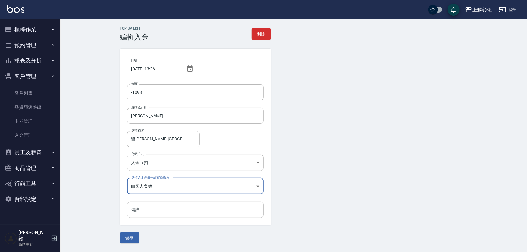
click at [131, 233] on button "儲存" at bounding box center [129, 238] width 19 height 11
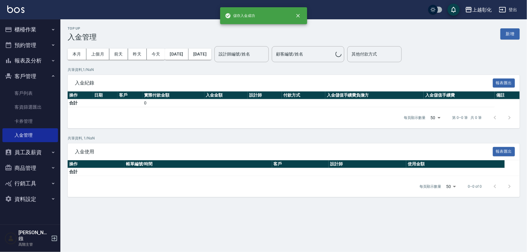
click at [131, 235] on div "Top Up 入金管理 新增 本月 上個月 前天 昨天 今天 2025/08/01 2025/08/15 設計師編號/姓名 設計師編號/姓名 顧客編號/姓名 …" at bounding box center [263, 126] width 527 height 252
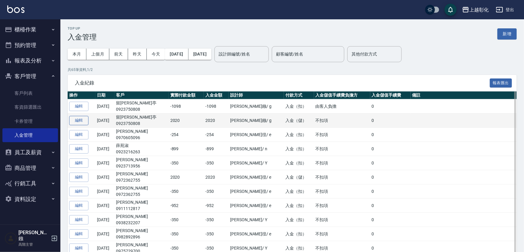
click at [82, 124] on button "編輯" at bounding box center [78, 120] width 19 height 9
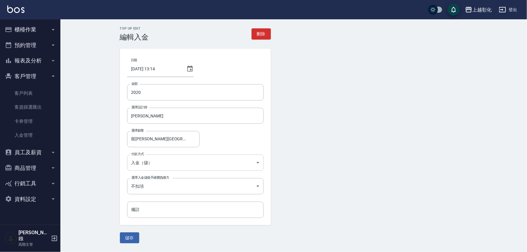
click at [168, 157] on body "上越彰化 登出 櫃檯作業 打帳單 帳單列表 掛單列表 座位開單 營業儀表板 現金收支登錄 高階收支登錄 材料自購登錄 每日結帳 排班表 現場電腦打卡 掃碼打卡…" at bounding box center [263, 126] width 527 height 252
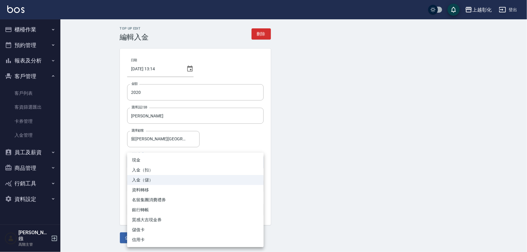
click at [343, 141] on div at bounding box center [263, 126] width 527 height 252
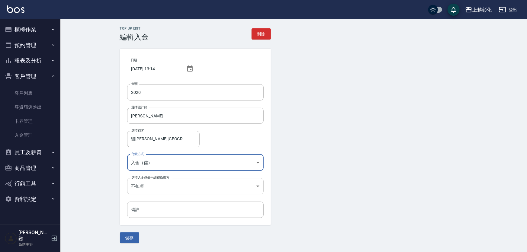
click at [173, 185] on body "上越彰化 登出 櫃檯作業 打帳單 帳單列表 掛單列表 座位開單 營業儀表板 現金收支登錄 高階收支登錄 材料自購登錄 每日結帳 排班表 現場電腦打卡 掃碼打卡…" at bounding box center [263, 126] width 527 height 252
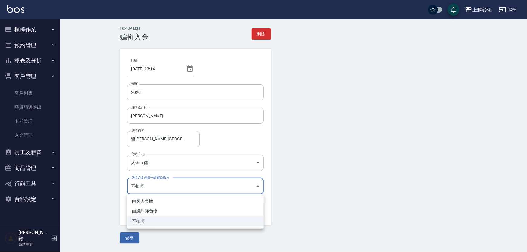
click at [153, 203] on li "由客人負擔" at bounding box center [195, 202] width 137 height 10
type input "BYCUSTOMER"
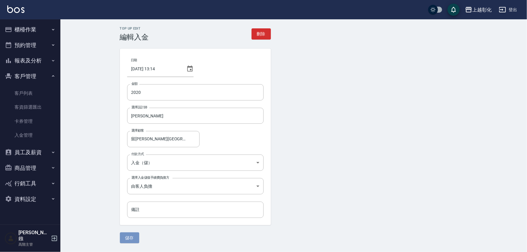
click at [128, 238] on button "儲存" at bounding box center [129, 238] width 19 height 11
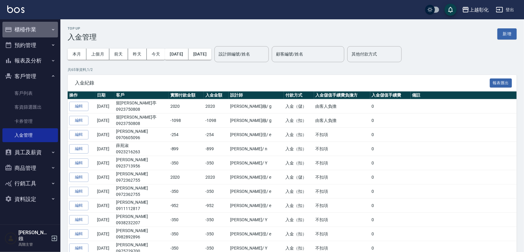
click at [51, 27] on icon "button" at bounding box center [53, 29] width 5 height 5
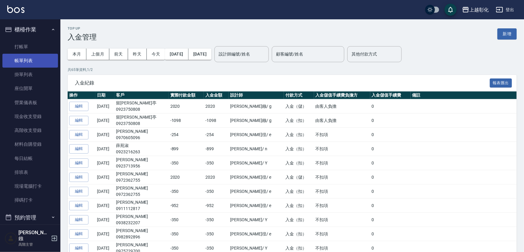
click at [45, 63] on link "帳單列表" at bounding box center [30, 61] width 56 height 14
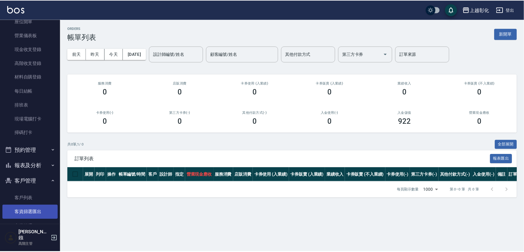
scroll to position [110, 0]
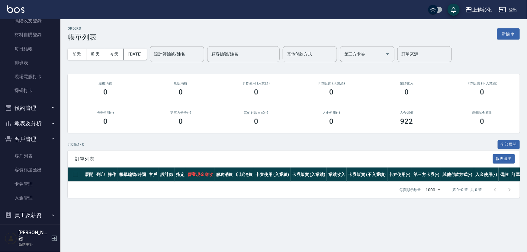
click at [40, 116] on button "報表及分析" at bounding box center [30, 124] width 56 height 16
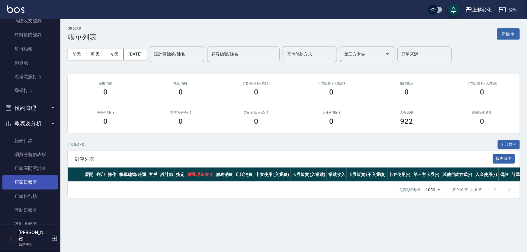
click at [40, 182] on link "店家日報表" at bounding box center [30, 183] width 56 height 14
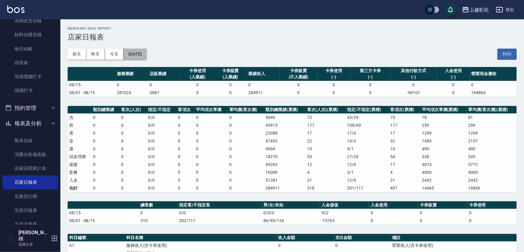
click at [147, 50] on button "[DATE]" at bounding box center [135, 54] width 23 height 11
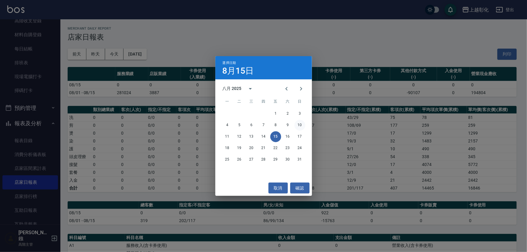
click at [295, 123] on button "10" at bounding box center [300, 125] width 11 height 11
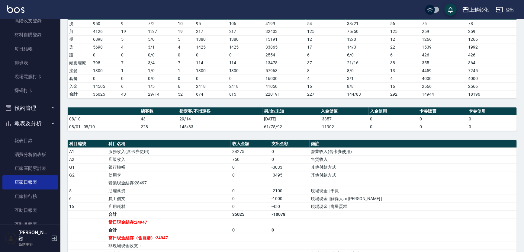
scroll to position [110, 0]
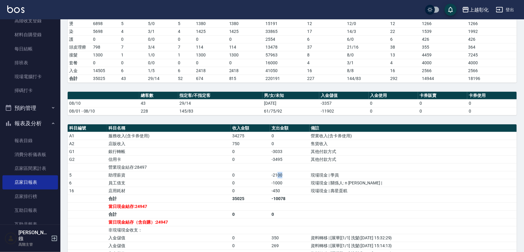
drag, startPoint x: 278, startPoint y: 175, endPoint x: 271, endPoint y: 175, distance: 6.7
click at [271, 175] on td "-2100" at bounding box center [289, 175] width 39 height 8
drag, startPoint x: 280, startPoint y: 184, endPoint x: 263, endPoint y: 183, distance: 17.6
click at [263, 183] on tr "6 員工借支 0 -1000 現場現金 | 關係人: n yung yung |" at bounding box center [292, 183] width 449 height 8
click at [270, 175] on td "-2100" at bounding box center [289, 175] width 39 height 8
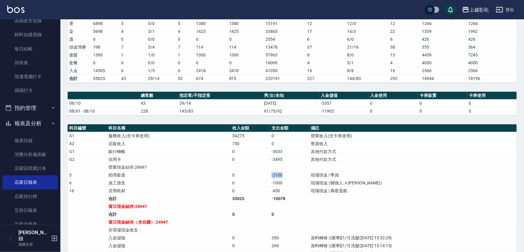
drag, startPoint x: 264, startPoint y: 175, endPoint x: 280, endPoint y: 174, distance: 16.0
click at [280, 174] on td "-2100" at bounding box center [289, 175] width 39 height 8
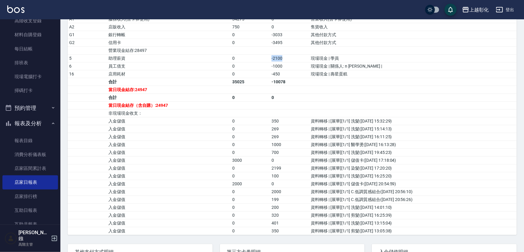
scroll to position [275, 0]
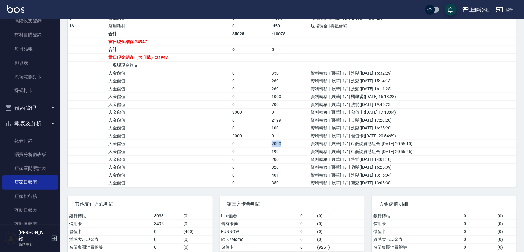
drag, startPoint x: 281, startPoint y: 144, endPoint x: 256, endPoint y: 143, distance: 24.5
click at [256, 143] on tr "入金儲值 0 2000 資料轉移 | [展華][1/1] C.低調質感組合(2025/8/10 20:56:10)" at bounding box center [292, 144] width 449 height 8
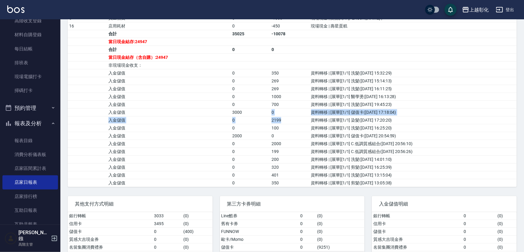
drag, startPoint x: 280, startPoint y: 121, endPoint x: 256, endPoint y: 111, distance: 25.9
click at [256, 111] on tbody "A1 服務收入(含卡券使用) 34275 0 營業收入(含卡券使用) A2 店販收入 750 0 售貨收入 G1 銀行轉帳 0 -3033 其他付款方式 G2…" at bounding box center [292, 77] width 449 height 220
click at [256, 112] on td "3000" at bounding box center [250, 112] width 39 height 8
drag, startPoint x: 254, startPoint y: 135, endPoint x: 417, endPoint y: 144, distance: 162.7
click at [417, 144] on tbody "A1 服務收入(含卡券使用) 34275 0 營業收入(含卡券使用) A2 店販收入 750 0 售貨收入 G1 銀行轉帳 0 -3033 其他付款方式 G2…" at bounding box center [292, 77] width 449 height 220
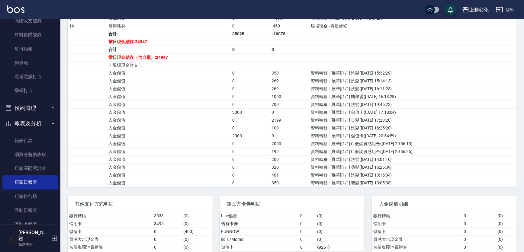
click at [289, 144] on td "2000" at bounding box center [289, 144] width 39 height 8
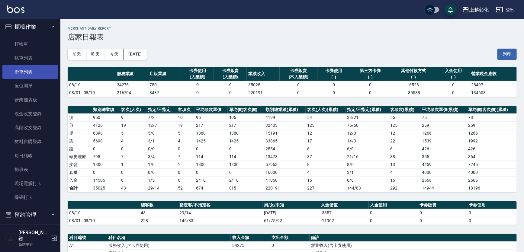
scroll to position [0, 0]
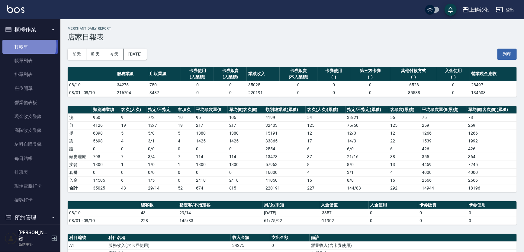
click at [27, 45] on link "打帳單" at bounding box center [30, 47] width 56 height 14
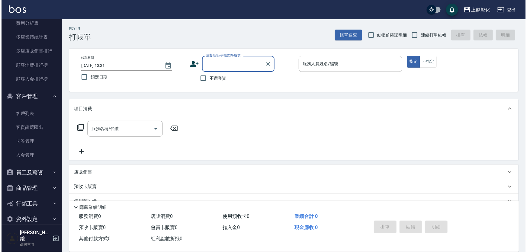
scroll to position [748, 0]
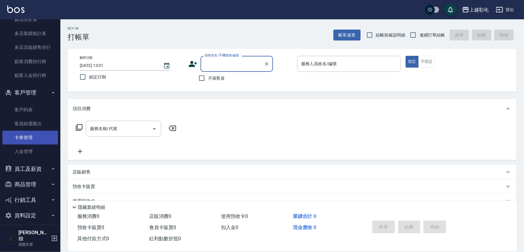
click at [31, 137] on link "卡券管理" at bounding box center [30, 138] width 56 height 14
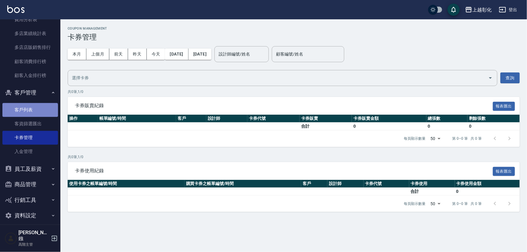
click at [30, 115] on link "客戶列表" at bounding box center [30, 110] width 56 height 14
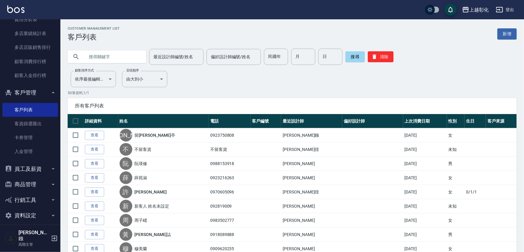
click at [133, 52] on input "text" at bounding box center [113, 57] width 57 height 16
click at [508, 30] on link "新增" at bounding box center [507, 33] width 19 height 11
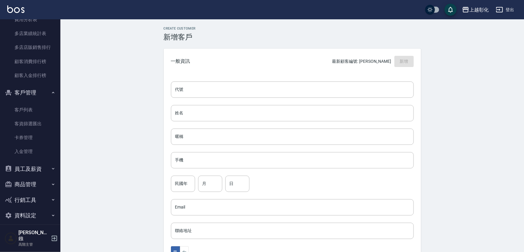
click at [101, 151] on div "Create Customer 新增客戶 一般資訊 最新顧客編號: 陳心慈 新增 代號 代號 姓名 姓名 暱稱 暱稱 手機 手機 民國年 民國年 月 月 日 …" at bounding box center [292, 206] width 464 height 374
click at [31, 142] on link "卡券管理" at bounding box center [30, 138] width 56 height 14
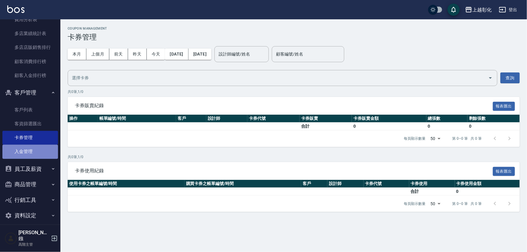
click at [31, 150] on link "入金管理" at bounding box center [30, 152] width 56 height 14
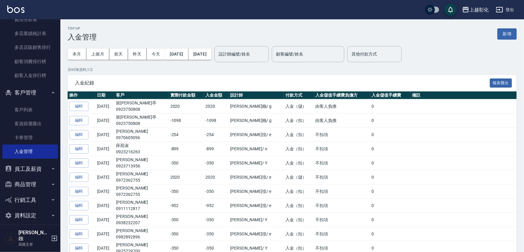
click at [511, 41] on div "本月 上個月 前天 昨天 今天 2025/08/01 2025/08/15 設計師編號/姓名 設計師編號/姓名 顧客編號/姓名 顧客編號/姓名 其他付款方式 …" at bounding box center [292, 54] width 449 height 26
click at [510, 36] on button "新增" at bounding box center [507, 33] width 19 height 11
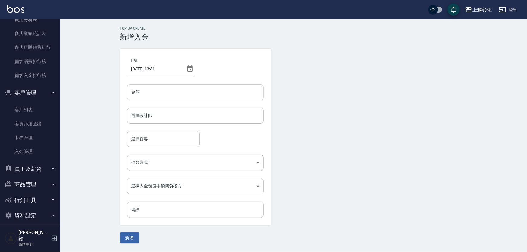
click at [166, 94] on input "金額" at bounding box center [195, 92] width 137 height 16
type input "0962006716"
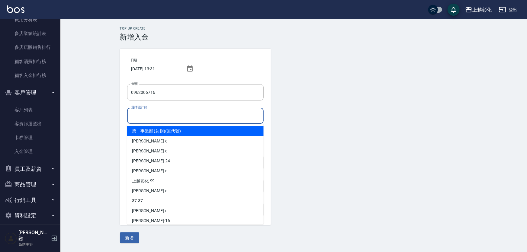
click at [175, 118] on input "選擇設計師" at bounding box center [195, 116] width 131 height 11
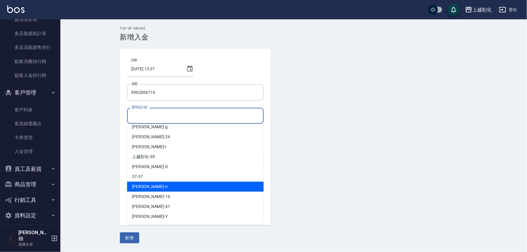
scroll to position [43, 0]
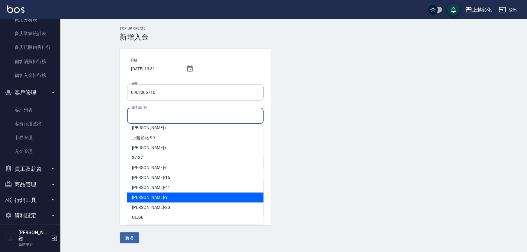
click at [153, 199] on div "YURI -Y" at bounding box center [195, 198] width 137 height 10
type input "YURI-Y"
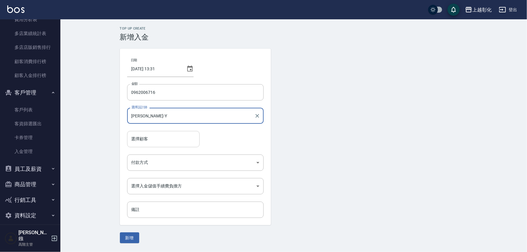
click at [176, 139] on input "選擇顧客" at bounding box center [163, 139] width 67 height 11
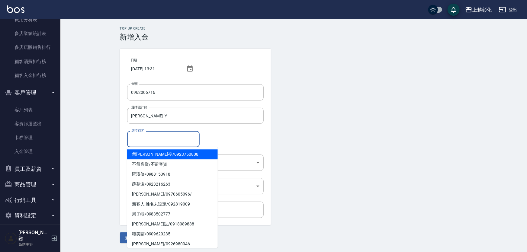
click at [176, 139] on input "選擇顧客" at bounding box center [163, 139] width 67 height 11
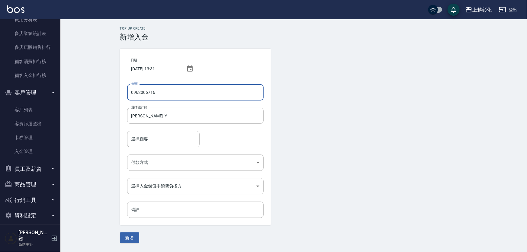
click at [166, 95] on input "0962006716" at bounding box center [195, 92] width 137 height 16
type input "0"
click at [162, 97] on input "金額" at bounding box center [195, 92] width 137 height 16
type input "3000"
click at [147, 140] on input "選擇顧客" at bounding box center [163, 139] width 67 height 11
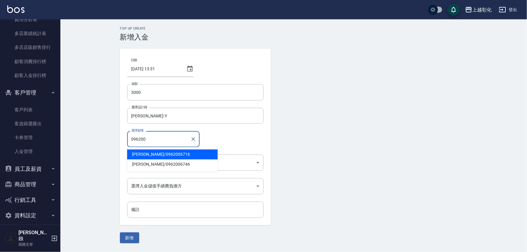
click at [153, 151] on span "賴玟蒨 / 0962006716" at bounding box center [172, 155] width 91 height 10
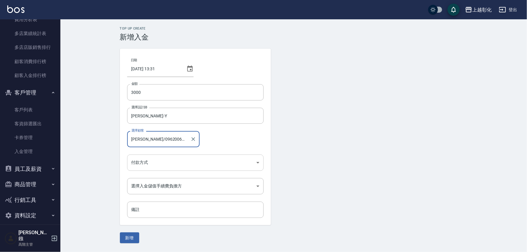
type input "賴玟蒨/0962006716"
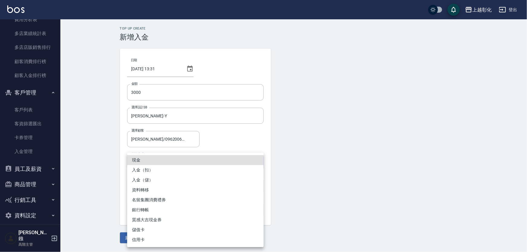
click at [154, 166] on body "上越彰化 登出 櫃檯作業 打帳單 帳單列表 掛單列表 座位開單 營業儀表板 現金收支登錄 高階收支登錄 材料自購登錄 每日結帳 排班表 現場電腦打卡 掃碼打卡…" at bounding box center [263, 126] width 527 height 252
click at [152, 178] on li "入金（儲）" at bounding box center [195, 180] width 137 height 10
type input "入金（儲）"
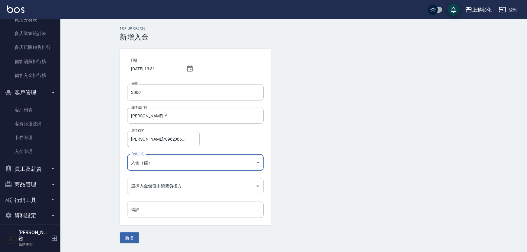
click at [149, 185] on body "上越彰化 登出 櫃檯作業 打帳單 帳單列表 掛單列表 座位開單 營業儀表板 現金收支登錄 高階收支登錄 材料自購登錄 每日結帳 排班表 現場電腦打卡 掃碼打卡…" at bounding box center [263, 126] width 527 height 252
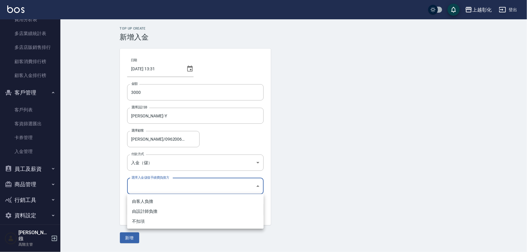
click at [145, 199] on li "由客人負擔" at bounding box center [195, 202] width 137 height 10
type input "BYCUSTOMER"
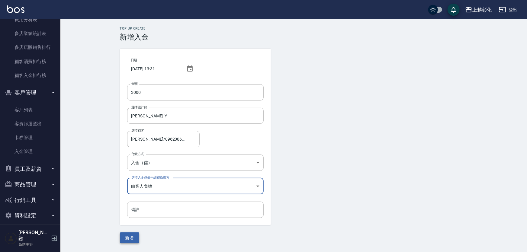
click at [127, 238] on button "新增" at bounding box center [129, 238] width 19 height 11
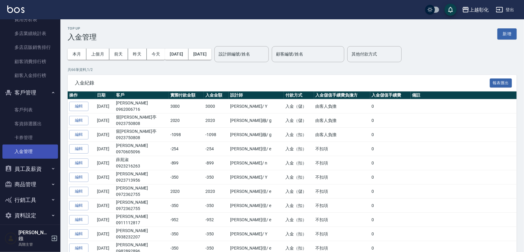
click at [30, 154] on link "入金管理" at bounding box center [30, 152] width 56 height 14
click at [509, 33] on button "新增" at bounding box center [507, 33] width 19 height 11
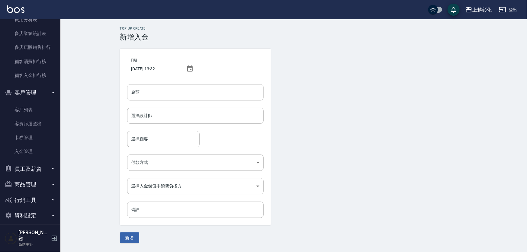
click at [171, 92] on input "金額" at bounding box center [195, 92] width 137 height 16
type input "-1199"
click at [304, 112] on form "日期 2025/08/15 13:32 金額 -1199 金額 選擇設計師 選擇設計師 選擇顧客 選擇顧客 付款方式 ​ 付款方式 選擇入金儲值手續費負擔方 …" at bounding box center [294, 146] width 348 height 195
click at [160, 129] on form "選擇設計師 選擇設計師" at bounding box center [195, 119] width 137 height 23
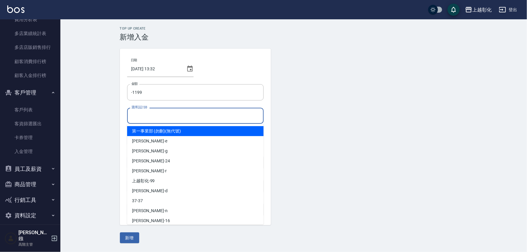
click at [164, 117] on input "選擇設計師" at bounding box center [195, 116] width 131 height 11
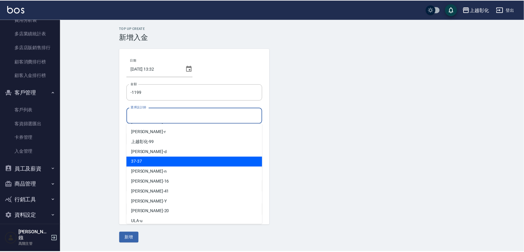
scroll to position [43, 0]
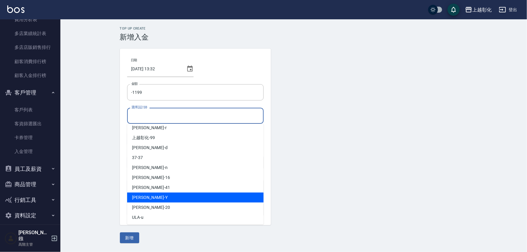
click at [146, 201] on div "YURI -Y" at bounding box center [195, 198] width 137 height 10
type input "YURI-Y"
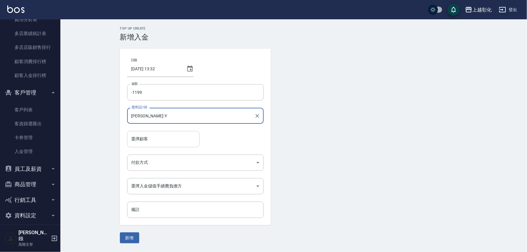
click at [160, 137] on input "選擇顧客" at bounding box center [163, 139] width 67 height 11
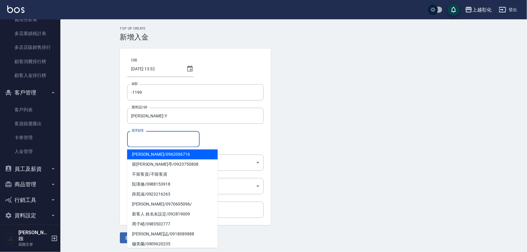
click at [160, 155] on span "賴玟蒨 / 0962006716" at bounding box center [172, 155] width 91 height 10
type input "賴玟蒨/0962006716"
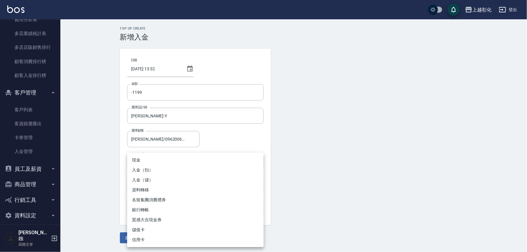
click at [157, 162] on body "上越彰化 登出 櫃檯作業 打帳單 帳單列表 掛單列表 座位開單 營業儀表板 現金收支登錄 高階收支登錄 材料自購登錄 每日結帳 排班表 現場電腦打卡 掃碼打卡…" at bounding box center [263, 126] width 527 height 252
click at [148, 172] on li "入金（扣）" at bounding box center [195, 170] width 137 height 10
type input "入金（扣）"
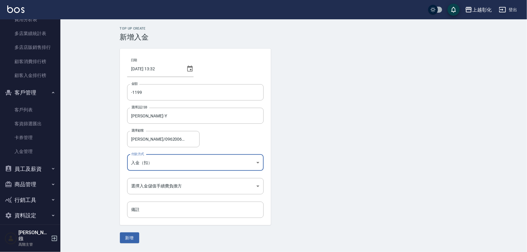
click at [359, 171] on form "日期 2025/08/15 13:32 金額 -1199 金額 選擇設計師 YURI-Y 選擇設計師 選擇顧客 賴玟蒨/0962006716 選擇顧客 付款方…" at bounding box center [294, 146] width 348 height 195
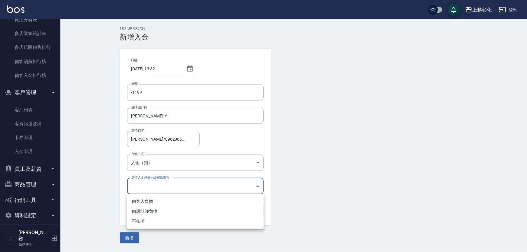
click at [146, 187] on body "上越彰化 登出 櫃檯作業 打帳單 帳單列表 掛單列表 座位開單 營業儀表板 現金收支登錄 高階收支登錄 材料自購登錄 每日結帳 排班表 現場電腦打卡 掃碼打卡…" at bounding box center [263, 126] width 527 height 252
click at [140, 202] on li "由客人負擔" at bounding box center [195, 202] width 137 height 10
type input "BYCUSTOMER"
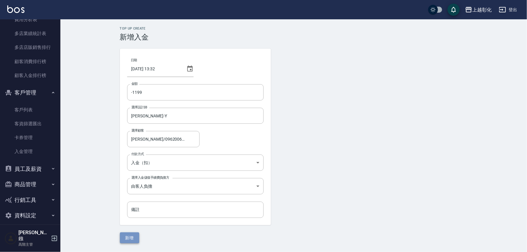
click at [131, 237] on button "新增" at bounding box center [129, 238] width 19 height 11
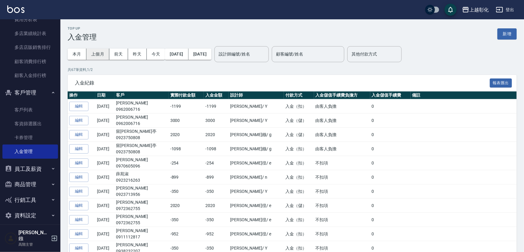
click at [101, 57] on button "上個月" at bounding box center [97, 54] width 23 height 11
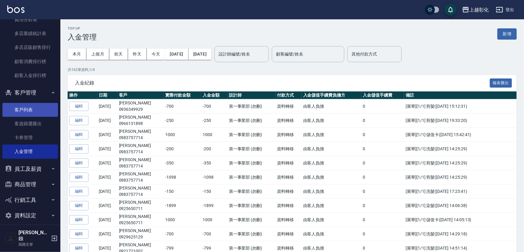
click at [31, 112] on link "客戶列表" at bounding box center [30, 110] width 56 height 14
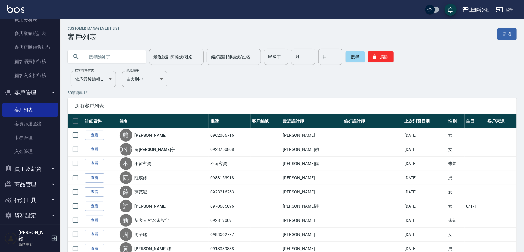
click at [111, 53] on input "text" at bounding box center [113, 57] width 57 height 16
click at [27, 140] on link "卡券管理" at bounding box center [30, 138] width 56 height 14
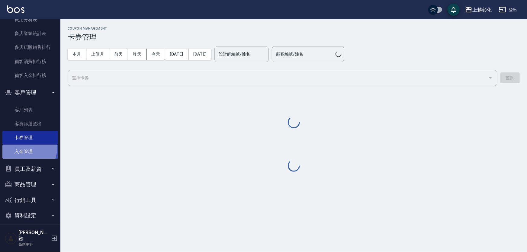
click at [28, 149] on link "入金管理" at bounding box center [30, 152] width 56 height 14
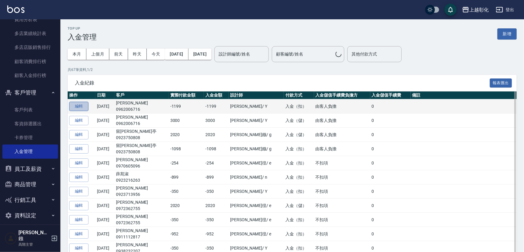
click at [82, 107] on button "編輯" at bounding box center [78, 106] width 19 height 9
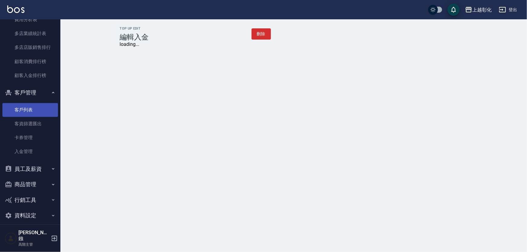
click at [30, 109] on link "客戶列表" at bounding box center [30, 110] width 56 height 14
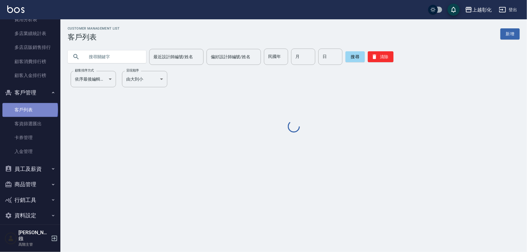
click at [30, 109] on link "客戶列表" at bounding box center [30, 110] width 56 height 14
click at [96, 51] on input "text" at bounding box center [113, 57] width 57 height 16
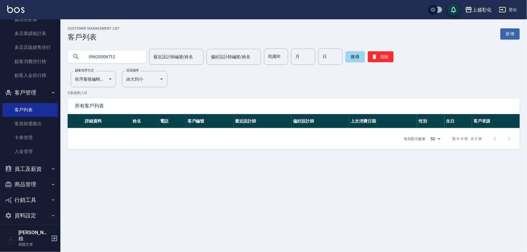
click at [105, 56] on input "09620006712" at bounding box center [113, 57] width 57 height 16
click at [124, 61] on input "0962006712" at bounding box center [113, 57] width 57 height 16
type input "0962006716"
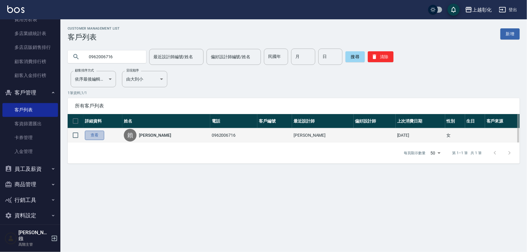
click at [92, 140] on link "查看" at bounding box center [94, 135] width 19 height 9
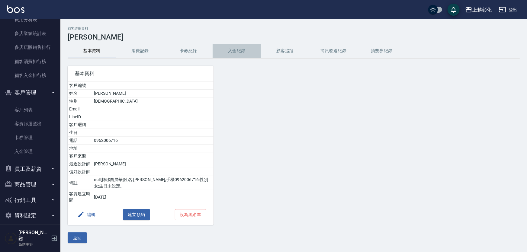
click at [242, 54] on button "入金紀錄" at bounding box center [237, 51] width 48 height 15
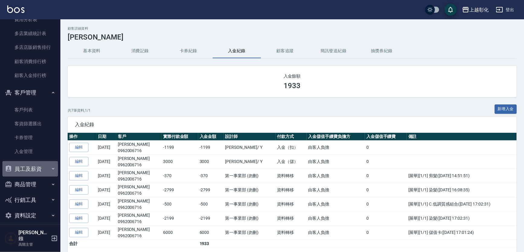
click at [43, 173] on button "員工及薪資" at bounding box center [30, 169] width 56 height 16
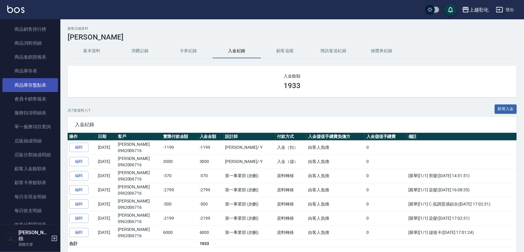
scroll to position [418, 0]
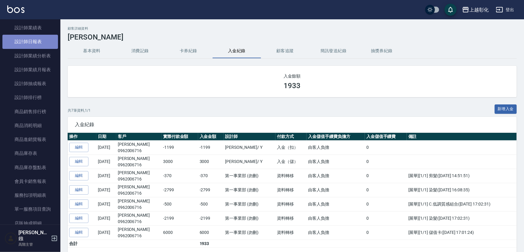
click at [44, 45] on link "設計師日報表" at bounding box center [30, 42] width 56 height 14
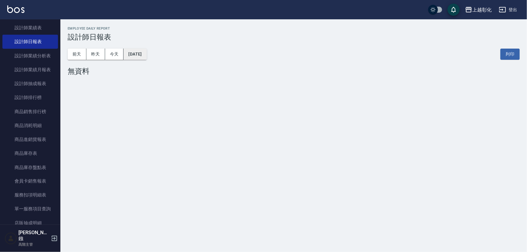
click at [145, 50] on button "[DATE]" at bounding box center [135, 54] width 23 height 11
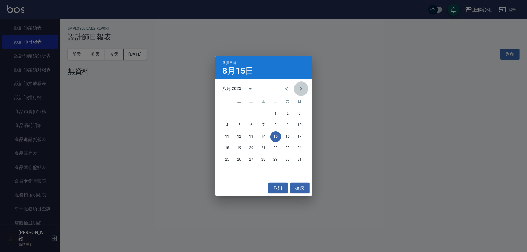
click at [294, 88] on button "Next month" at bounding box center [301, 89] width 15 height 15
click at [300, 88] on icon "Next month" at bounding box center [301, 89] width 2 height 4
click at [283, 88] on icon "Previous month" at bounding box center [286, 88] width 7 height 7
click at [285, 89] on icon "Previous month" at bounding box center [286, 89] width 2 height 4
click at [299, 124] on button "10" at bounding box center [300, 125] width 11 height 11
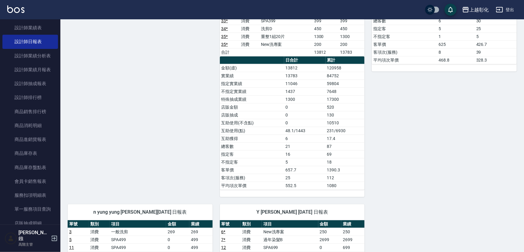
scroll to position [329, 0]
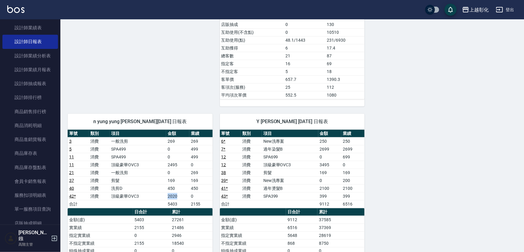
drag, startPoint x: 163, startPoint y: 191, endPoint x: 177, endPoint y: 192, distance: 13.9
click at [177, 192] on tr "42 * 消費 頂級豪華OVC3 2020 0" at bounding box center [140, 196] width 145 height 8
click at [178, 193] on td "2020" at bounding box center [177, 196] width 23 height 8
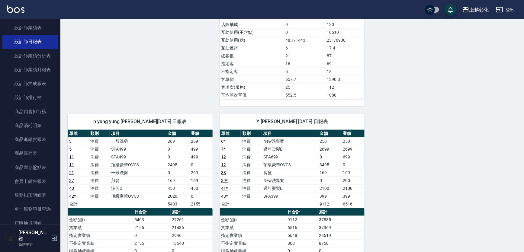
click at [178, 193] on td "2020" at bounding box center [177, 196] width 23 height 8
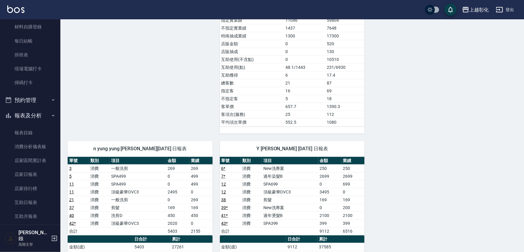
scroll to position [116, 0]
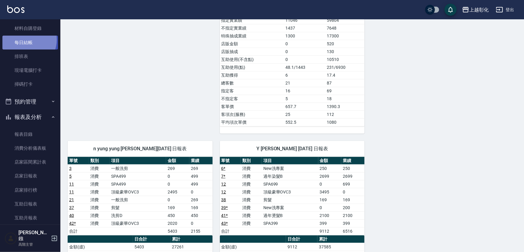
click at [26, 40] on link "每日結帳" at bounding box center [30, 43] width 56 height 14
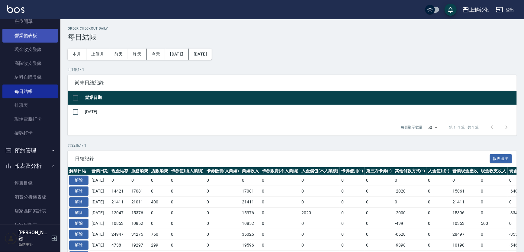
scroll to position [6, 0]
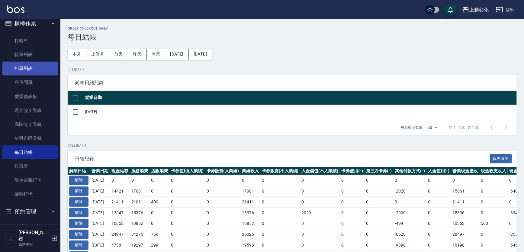
click at [29, 62] on link "掛單列表" at bounding box center [30, 69] width 56 height 14
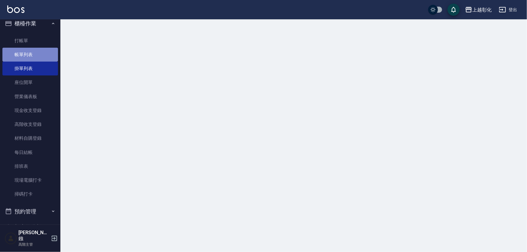
click at [30, 53] on link "帳單列表" at bounding box center [30, 55] width 56 height 14
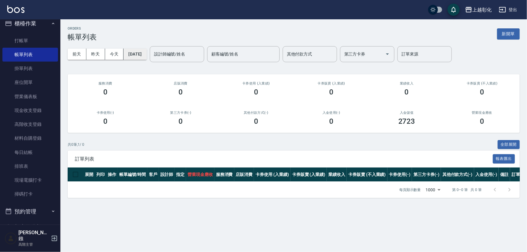
click at [143, 51] on button "[DATE]" at bounding box center [135, 54] width 23 height 11
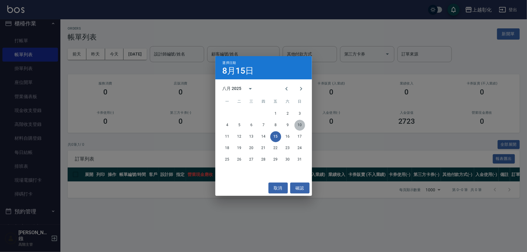
click at [301, 125] on button "10" at bounding box center [300, 125] width 11 height 11
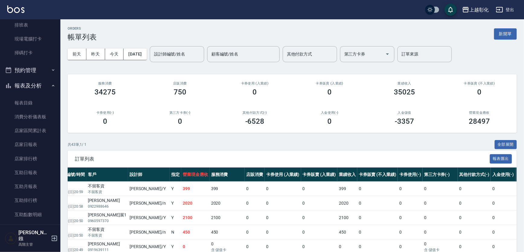
scroll to position [143, 0]
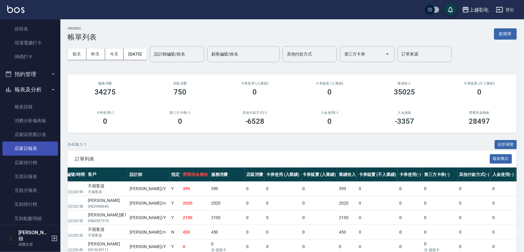
click at [35, 152] on link "店家日報表" at bounding box center [30, 149] width 56 height 14
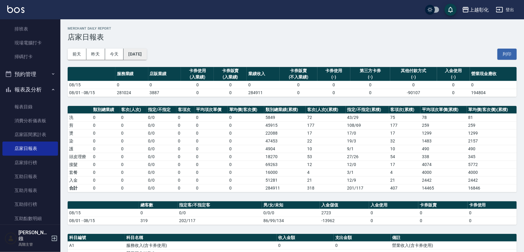
click at [147, 55] on button "[DATE]" at bounding box center [135, 54] width 23 height 11
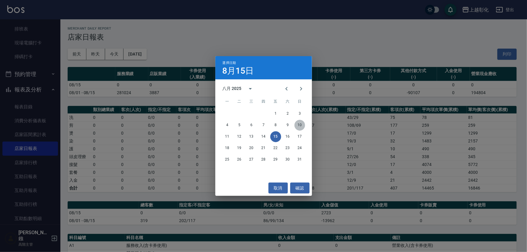
click at [300, 124] on button "10" at bounding box center [300, 125] width 11 height 11
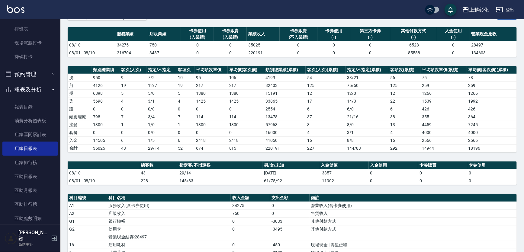
scroll to position [165, 0]
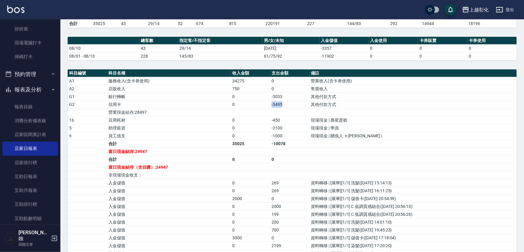
drag, startPoint x: 278, startPoint y: 103, endPoint x: 256, endPoint y: 103, distance: 22.1
click at [256, 103] on tr "G2 信用卡 0 -3495 其他付款方式" at bounding box center [292, 105] width 449 height 8
click at [256, 103] on td "0" at bounding box center [250, 105] width 39 height 8
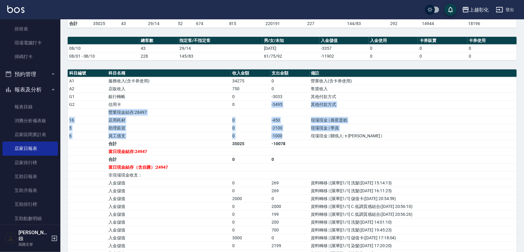
drag, startPoint x: 256, startPoint y: 103, endPoint x: 294, endPoint y: 134, distance: 49.2
click at [294, 134] on tbody "A1 服務收入(含卡券使用) 34275 0 營業收入(含卡券使用) A2 店販收入 750 0 售貨收入 G1 銀行轉帳 0 -3033 其他付款方式 G2…" at bounding box center [292, 187] width 449 height 220
click at [294, 134] on td "-1000" at bounding box center [289, 136] width 39 height 8
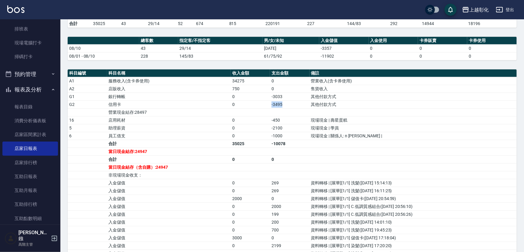
drag, startPoint x: 279, startPoint y: 105, endPoint x: 255, endPoint y: 105, distance: 23.6
click at [255, 105] on tr "G2 信用卡 0 -3495 其他付款方式" at bounding box center [292, 105] width 449 height 8
click at [281, 127] on td "-2100" at bounding box center [289, 128] width 39 height 8
drag, startPoint x: 281, startPoint y: 127, endPoint x: 254, endPoint y: 127, distance: 26.9
click at [254, 127] on tr "5 助理薪資 0 -2100 現場現金 | 學員" at bounding box center [292, 128] width 449 height 8
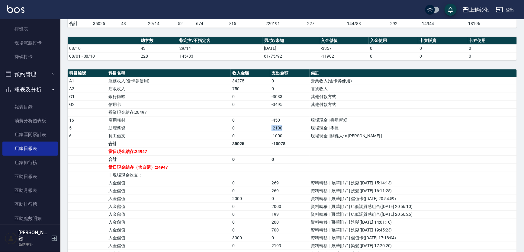
click at [257, 128] on td "0" at bounding box center [250, 128] width 39 height 8
drag, startPoint x: 259, startPoint y: 134, endPoint x: 299, endPoint y: 136, distance: 40.5
click at [299, 136] on tr "6 員工借支 0 -1000 現場現金 | 關係人: n yung yung |" at bounding box center [292, 136] width 449 height 8
click at [299, 136] on td "-1000" at bounding box center [289, 136] width 39 height 8
click at [293, 116] on td "-450" at bounding box center [289, 120] width 39 height 8
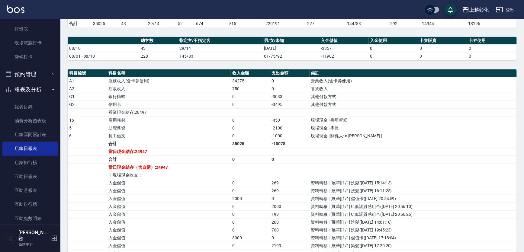
click at [290, 122] on td "-450" at bounding box center [289, 120] width 39 height 8
drag, startPoint x: 288, startPoint y: 119, endPoint x: 249, endPoint y: 120, distance: 38.7
click at [249, 120] on tr "16 店用耗材 0 -450 現場現金 | 壽星蛋糕" at bounding box center [292, 120] width 449 height 8
click at [253, 116] on td "0" at bounding box center [250, 120] width 39 height 8
drag, startPoint x: 273, startPoint y: 107, endPoint x: 288, endPoint y: 106, distance: 15.7
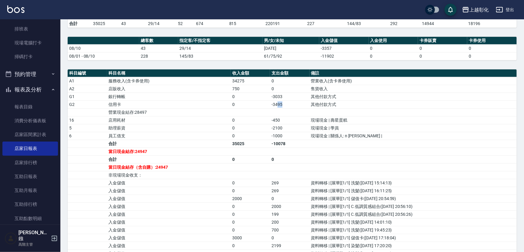
click at [288, 106] on td "-3495" at bounding box center [289, 105] width 39 height 8
click at [275, 93] on td "-3033" at bounding box center [289, 97] width 39 height 8
click at [283, 96] on td "-3033" at bounding box center [289, 97] width 39 height 8
drag, startPoint x: 283, startPoint y: 96, endPoint x: 252, endPoint y: 98, distance: 31.5
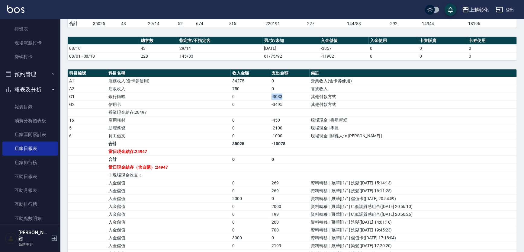
click at [252, 98] on tr "G1 銀行轉帳 0 -3033 其他付款方式" at bounding box center [292, 97] width 449 height 8
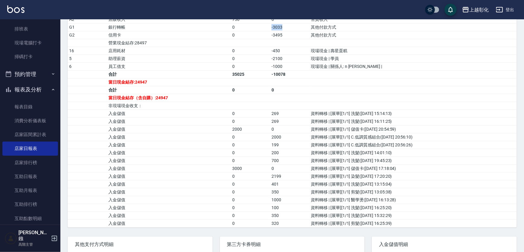
scroll to position [227, 0]
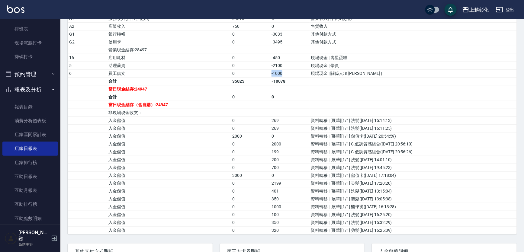
drag, startPoint x: 282, startPoint y: 72, endPoint x: 257, endPoint y: 72, distance: 25.4
click at [257, 72] on tr "6 員工借支 0 -1000 現場現金 | 關係人: n yung yung |" at bounding box center [292, 73] width 449 height 8
click at [257, 72] on td "0" at bounding box center [250, 73] width 39 height 8
drag, startPoint x: 257, startPoint y: 72, endPoint x: 296, endPoint y: 73, distance: 39.0
click at [296, 73] on tr "6 員工借支 0 -1000 現場現金 | 關係人: n yung yung |" at bounding box center [292, 73] width 449 height 8
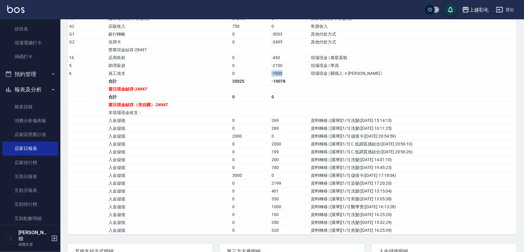
click at [297, 73] on td "-1000" at bounding box center [289, 73] width 39 height 8
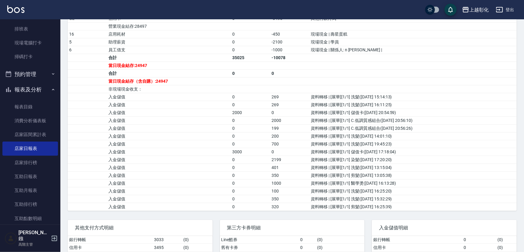
scroll to position [255, 0]
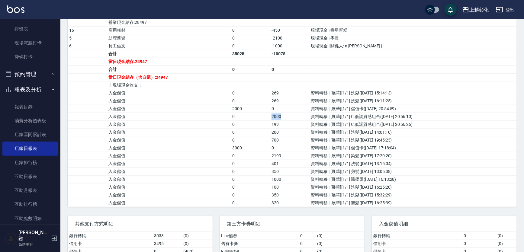
drag, startPoint x: 288, startPoint y: 115, endPoint x: 253, endPoint y: 116, distance: 35.0
click at [253, 116] on tr "入金儲值 0 2000 資料轉移 | [展華][1/1] C.低調質感組合(2025/8/10 20:56:10)" at bounding box center [292, 117] width 449 height 8
click at [253, 116] on td "0" at bounding box center [250, 117] width 39 height 8
drag, startPoint x: 253, startPoint y: 116, endPoint x: 279, endPoint y: 115, distance: 26.3
click at [279, 115] on tr "入金儲值 0 2000 資料轉移 | [展華][1/1] C.低調質感組合(2025/8/10 20:56:10)" at bounding box center [292, 117] width 449 height 8
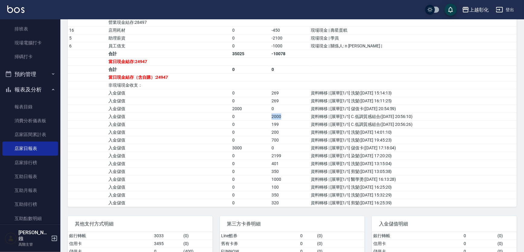
click at [279, 115] on td "2000" at bounding box center [289, 117] width 39 height 8
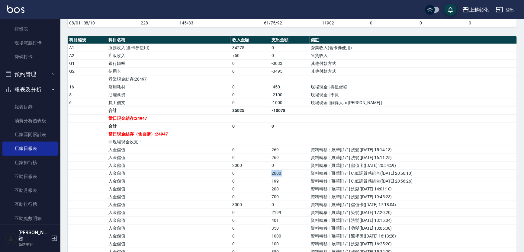
scroll to position [200, 0]
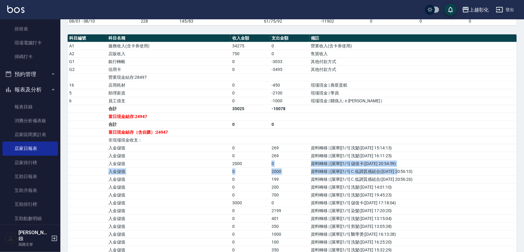
drag, startPoint x: 257, startPoint y: 160, endPoint x: 390, endPoint y: 166, distance: 133.7
click at [391, 166] on tbody "A1 服務收入(含卡券使用) 34275 0 營業收入(含卡券使用) A2 店販收入 750 0 售貨收入 G1 銀行轉帳 0 -3033 其他付款方式 G2…" at bounding box center [292, 152] width 449 height 220
click at [390, 168] on td "資料轉移 | [展華][1/1] C.低調質感組合(2025/8/10 20:56:10)" at bounding box center [413, 172] width 207 height 8
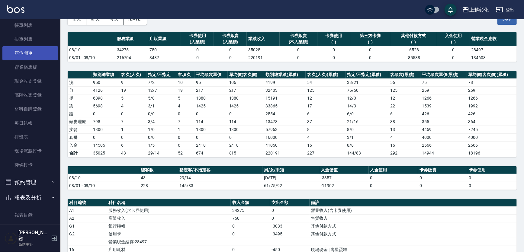
scroll to position [34, 0]
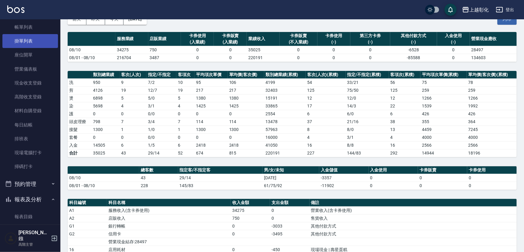
click at [31, 42] on link "掛單列表" at bounding box center [30, 41] width 56 height 14
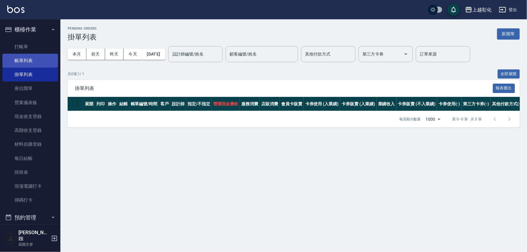
click at [33, 62] on link "帳單列表" at bounding box center [30, 61] width 56 height 14
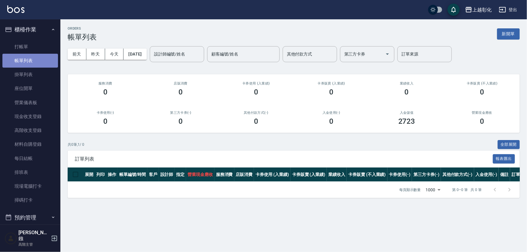
click at [33, 60] on link "帳單列表" at bounding box center [30, 61] width 56 height 14
click at [144, 61] on div "前天 昨天 今天 2025/08/15 設計師編號/姓名 設計師編號/姓名 顧客編號/姓名 顧客編號/姓名 其他付款方式 其他付款方式 第三方卡券 第三方卡券…" at bounding box center [294, 54] width 452 height 26
click at [146, 54] on button "[DATE]" at bounding box center [135, 54] width 23 height 11
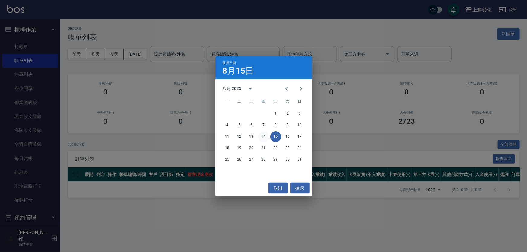
click at [265, 134] on button "14" at bounding box center [263, 136] width 11 height 11
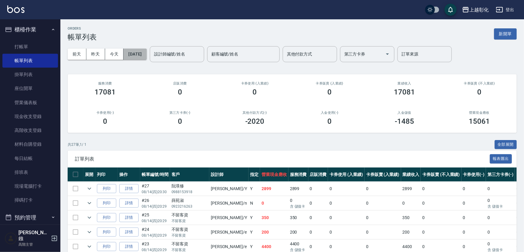
click at [147, 56] on button "[DATE]" at bounding box center [135, 54] width 23 height 11
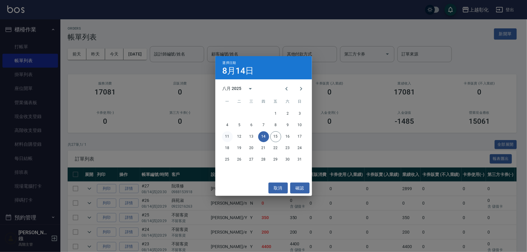
click at [228, 137] on button "11" at bounding box center [227, 136] width 11 height 11
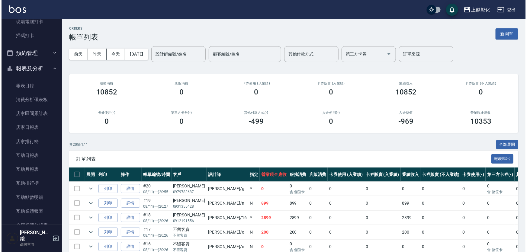
scroll to position [27, 0]
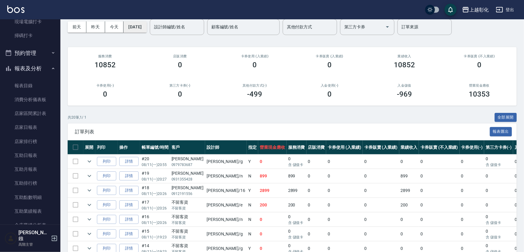
click at [147, 26] on button "[DATE]" at bounding box center [135, 26] width 23 height 11
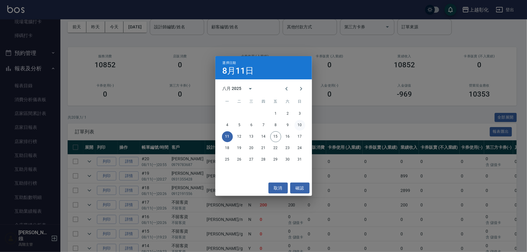
click at [301, 126] on button "10" at bounding box center [300, 125] width 11 height 11
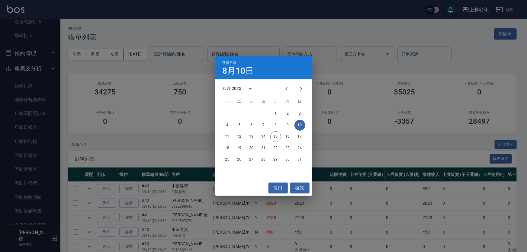
click at [143, 53] on div "選擇日期 8月10日 八月 2025 一 二 三 四 五 六 日 1 2 3 4 5 6 7 8 9 10 11 12 13 14 15 16 17 18 1…" at bounding box center [263, 126] width 527 height 252
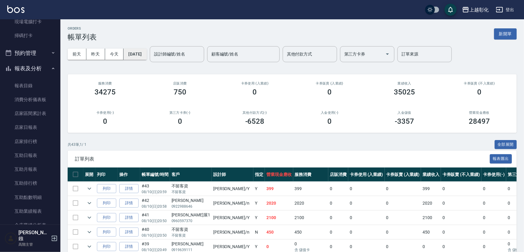
click at [147, 56] on button "[DATE]" at bounding box center [135, 54] width 23 height 11
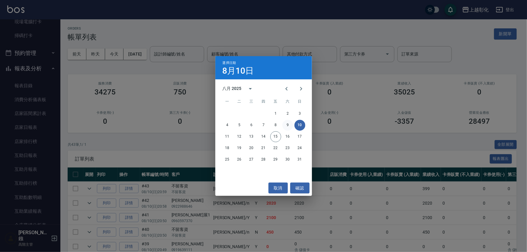
click at [293, 127] on button "9" at bounding box center [287, 125] width 11 height 11
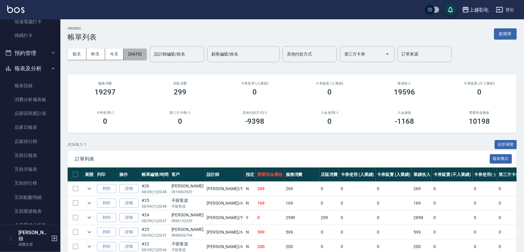
click at [138, 54] on button "[DATE]" at bounding box center [135, 54] width 23 height 11
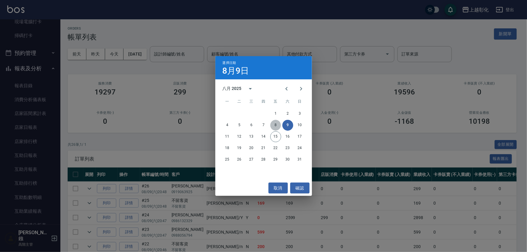
click at [277, 122] on button "8" at bounding box center [275, 125] width 11 height 11
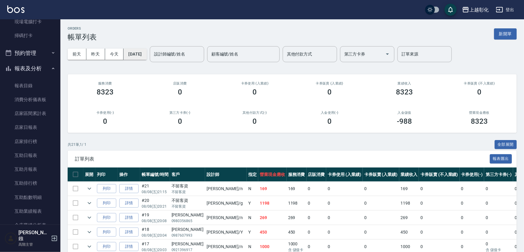
click at [147, 55] on button "[DATE]" at bounding box center [135, 54] width 23 height 11
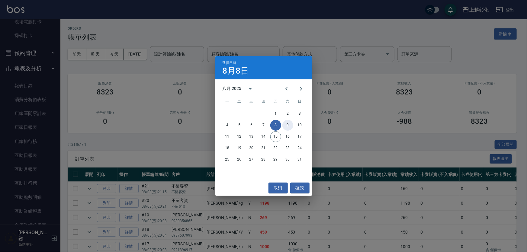
click at [286, 126] on button "9" at bounding box center [287, 125] width 11 height 11
click at [289, 124] on div "ORDERS 帳單列表 新開單 前天 昨天 今天 2025/08/08 設計師編號/姓名 設計師編號/姓名 顧客編號/姓名 顧客編號/姓名 其他付款方式 其他…" at bounding box center [262, 255] width 524 height 510
click at [299, 123] on div "ORDERS 帳單列表 新開單 前天 昨天 今天 2025/08/08 設計師編號/姓名 設計師編號/姓名 顧客編號/姓名 顧客編號/姓名 其他付款方式 其他…" at bounding box center [262, 255] width 524 height 510
click at [300, 125] on div "ORDERS 帳單列表 新開單 前天 昨天 今天 2025/08/08 設計師編號/姓名 設計師編號/姓名 顧客編號/姓名 顧客編號/姓名 其他付款方式 其他…" at bounding box center [262, 255] width 524 height 510
click at [302, 189] on div "ORDERS 帳單列表 新開單 前天 昨天 今天 2025/08/08 設計師編號/姓名 設計師編號/姓名 顧客編號/姓名 顧客編號/姓名 其他付款方式 其他…" at bounding box center [262, 255] width 524 height 510
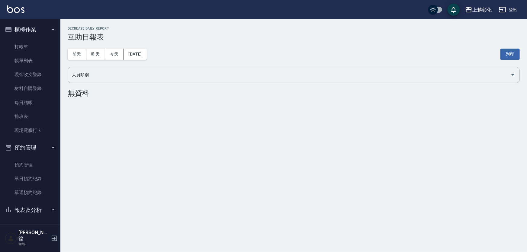
scroll to position [137, 0]
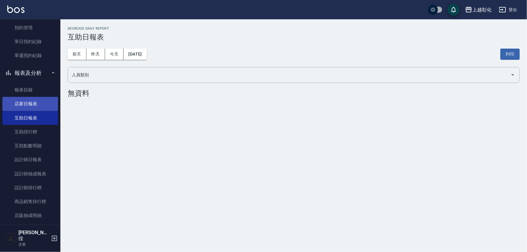
click at [27, 106] on link "店家日報表" at bounding box center [30, 104] width 56 height 14
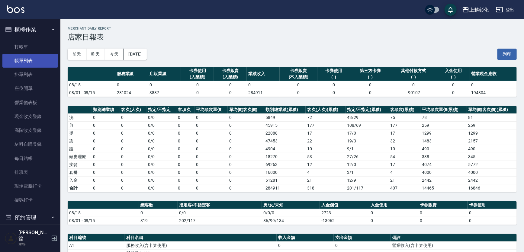
click at [32, 55] on link "帳單列表" at bounding box center [30, 61] width 56 height 14
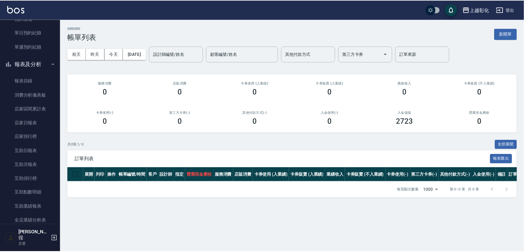
scroll to position [275, 0]
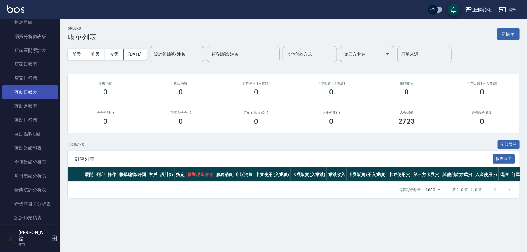
click at [32, 96] on link "互助日報表" at bounding box center [30, 92] width 56 height 14
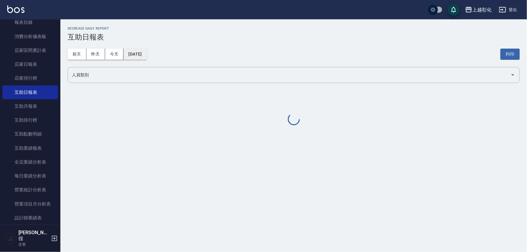
click at [147, 54] on button "[DATE]" at bounding box center [135, 54] width 23 height 11
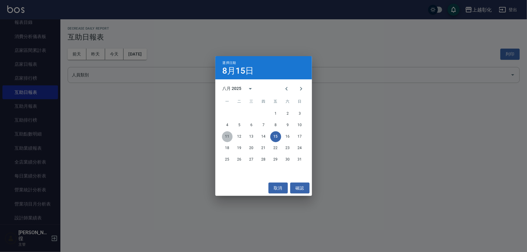
click at [230, 138] on button "11" at bounding box center [227, 136] width 11 height 11
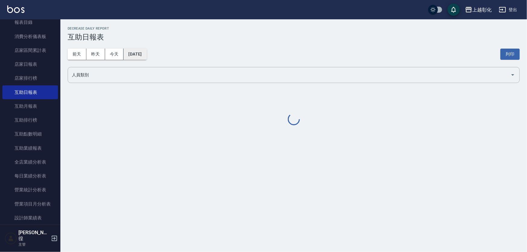
click at [147, 58] on button "[DATE]" at bounding box center [135, 54] width 23 height 11
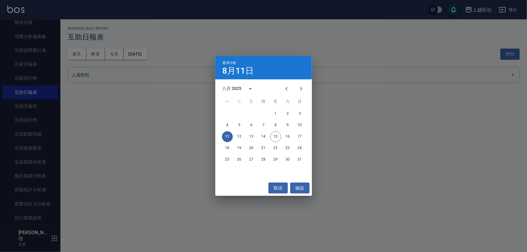
click at [205, 54] on div "選擇日期 [DATE] 八月 2025 一 二 三 四 五 六 日 1 2 3 4 5 6 7 8 9 10 11 12 13 14 15 16 17 18 …" at bounding box center [263, 126] width 527 height 252
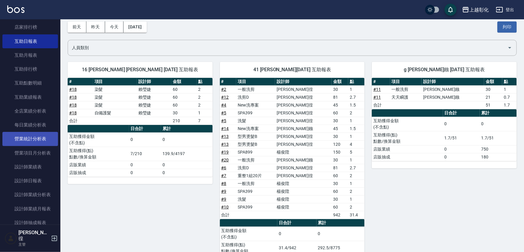
scroll to position [329, 0]
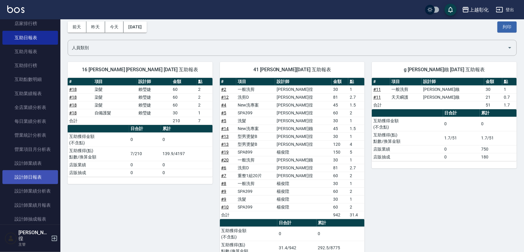
click at [37, 179] on link "設計師日報表" at bounding box center [30, 177] width 56 height 14
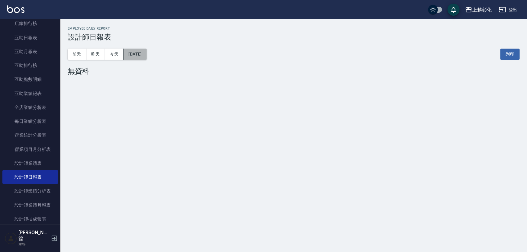
click at [147, 56] on button "[DATE]" at bounding box center [135, 54] width 23 height 11
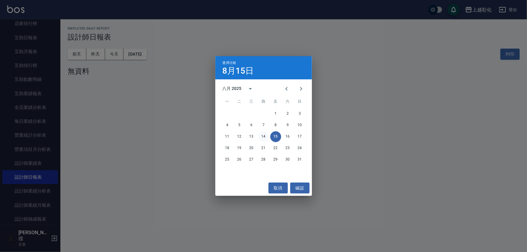
click at [266, 134] on button "14" at bounding box center [263, 136] width 11 height 11
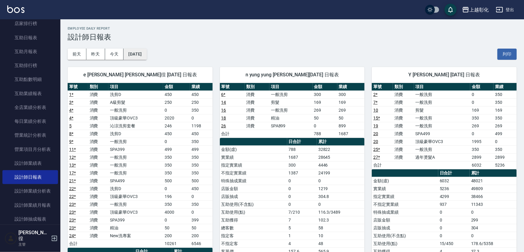
click at [138, 50] on div "[DATE] [DATE] [DATE] [DATE] 列印" at bounding box center [292, 54] width 449 height 26
click at [146, 53] on button "[DATE]" at bounding box center [135, 54] width 23 height 11
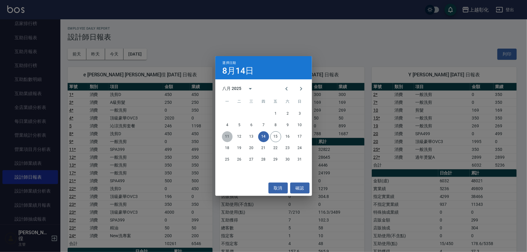
click at [227, 139] on button "11" at bounding box center [227, 136] width 11 height 11
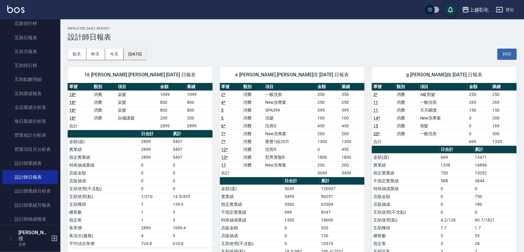
click at [156, 56] on div "[DATE] [DATE] [DATE] [DATE] 列印" at bounding box center [292, 54] width 449 height 26
click at [147, 56] on button "[DATE]" at bounding box center [135, 54] width 23 height 11
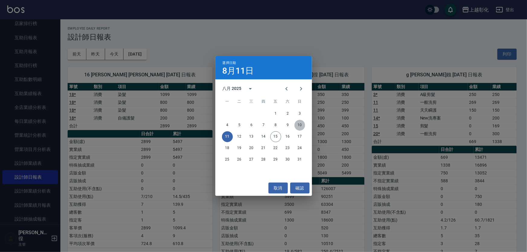
click at [299, 125] on button "10" at bounding box center [300, 125] width 11 height 11
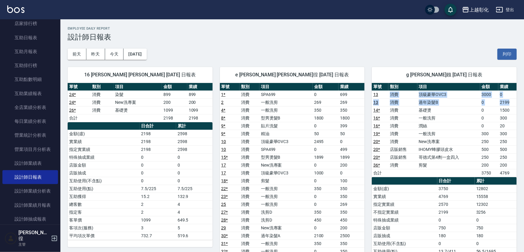
drag, startPoint x: 513, startPoint y: 104, endPoint x: 384, endPoint y: 94, distance: 129.4
click at [384, 94] on tbody "13 消費 頂級豪華OVC3 3000 0 13 消費 過年染髮B 0 2199 14 * 消費 基礎燙 0 1500 16 * 消費 一般洗剪 0 300 …" at bounding box center [444, 134] width 145 height 86
click at [384, 94] on td "13" at bounding box center [380, 95] width 17 height 8
click at [505, 118] on td "300" at bounding box center [507, 118] width 18 height 8
click at [57, 19] on nav "櫃檯作業 打帳單 帳單列表 掛單列表 座位開單 營業儀表板 現金收支登錄 高階收支登錄 材料自購登錄 每日結帳 排班表 現場電腦打卡 掃碼打卡 預約管理 預約…" at bounding box center [30, 121] width 60 height 205
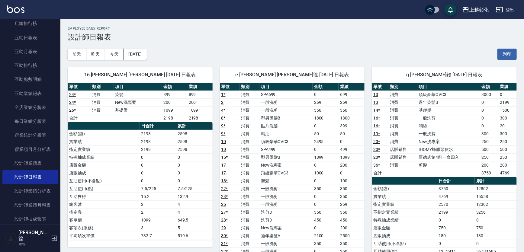
click at [57, 22] on nav "櫃檯作業 打帳單 帳單列表 掛單列表 座位開單 營業儀表板 現金收支登錄 高階收支登錄 材料自購登錄 每日結帳 排班表 現場電腦打卡 掃碼打卡 預約管理 預約…" at bounding box center [30, 121] width 60 height 205
drag, startPoint x: 57, startPoint y: 22, endPoint x: 59, endPoint y: 28, distance: 6.5
click at [57, 23] on nav "櫃檯作業 打帳單 帳單列表 掛單列表 座位開單 營業儀表板 現金收支登錄 高階收支登錄 材料自購登錄 每日結帳 排班表 現場電腦打卡 掃碼打卡 預約管理 預約…" at bounding box center [30, 121] width 60 height 205
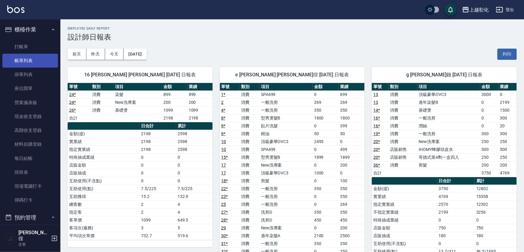
click at [36, 54] on link "帳單列表" at bounding box center [30, 61] width 56 height 14
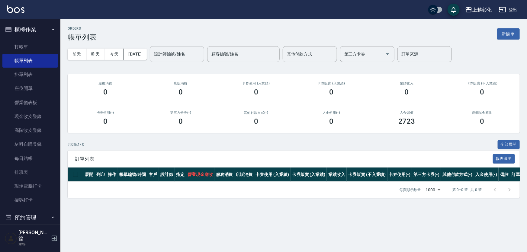
click at [166, 54] on div "設計師編號/姓名 設計師編號/姓名" at bounding box center [177, 54] width 54 height 16
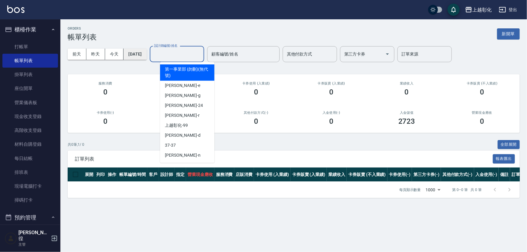
click at [147, 52] on button "[DATE]" at bounding box center [135, 54] width 23 height 11
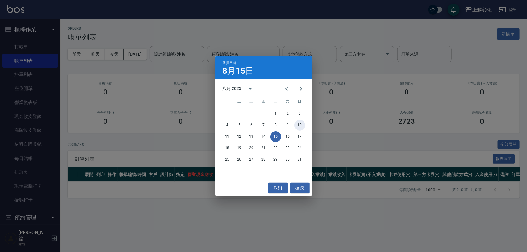
click at [299, 124] on button "10" at bounding box center [300, 125] width 11 height 11
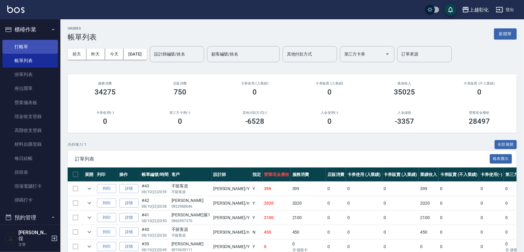
click at [40, 47] on link "打帳單" at bounding box center [30, 47] width 56 height 14
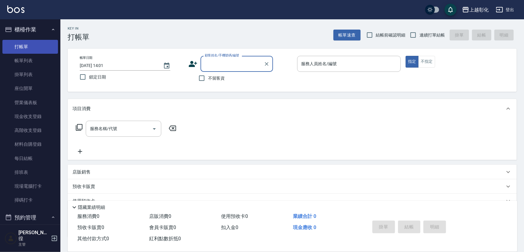
click at [43, 42] on link "打帳單" at bounding box center [30, 47] width 56 height 14
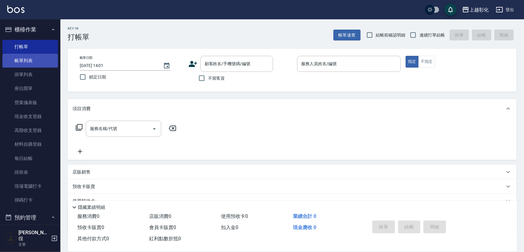
click at [30, 60] on link "帳單列表" at bounding box center [30, 61] width 56 height 14
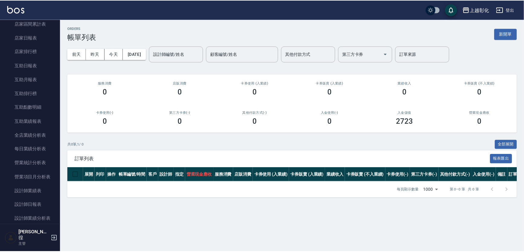
scroll to position [220, 0]
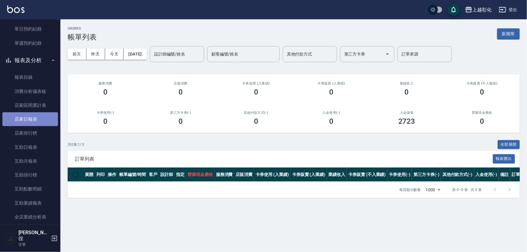
click at [33, 122] on link "店家日報表" at bounding box center [30, 119] width 56 height 14
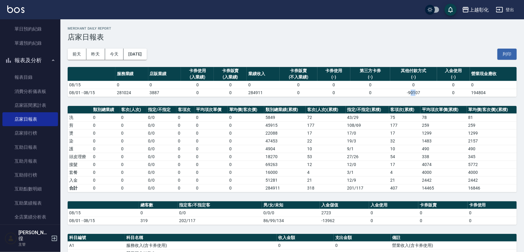
drag, startPoint x: 417, startPoint y: 94, endPoint x: 410, endPoint y: 94, distance: 6.9
click at [410, 94] on td "-90107" at bounding box center [413, 93] width 47 height 8
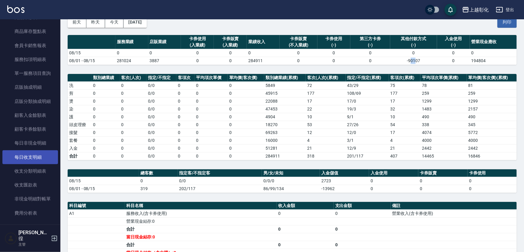
scroll to position [604, 0]
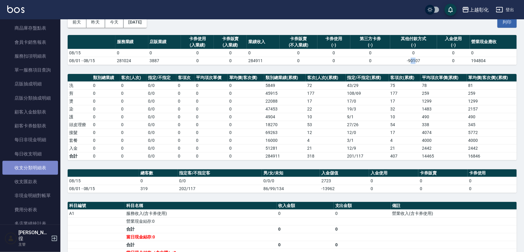
click at [40, 170] on link "收支分類明細表" at bounding box center [30, 168] width 56 height 14
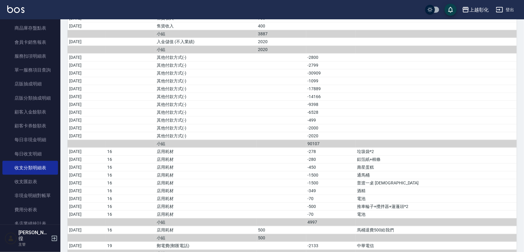
scroll to position [220, 0]
drag, startPoint x: 344, startPoint y: 73, endPoint x: 333, endPoint y: 73, distance: 11.8
click at [333, 73] on td "-30909" at bounding box center [331, 73] width 50 height 8
click at [334, 85] on td "-17889" at bounding box center [331, 89] width 50 height 8
drag, startPoint x: 330, startPoint y: 109, endPoint x: 361, endPoint y: 110, distance: 31.1
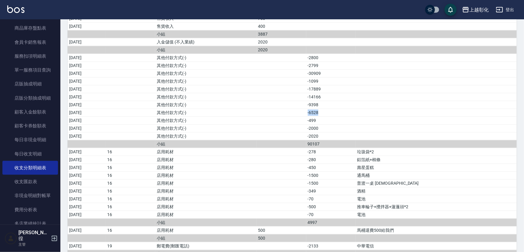
click at [361, 110] on tr "[DATE] 其他付款方式(-) -6528" at bounding box center [292, 113] width 449 height 8
click at [356, 124] on td "-2000" at bounding box center [331, 128] width 50 height 8
drag, startPoint x: 350, startPoint y: 128, endPoint x: 316, endPoint y: 125, distance: 34.3
click at [316, 125] on tr "[DATE] 其他付款方式(-) -2000" at bounding box center [292, 128] width 449 height 8
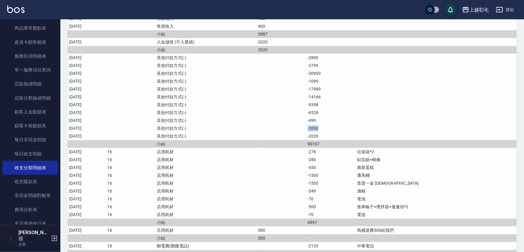
click at [306, 125] on td "a dense table" at bounding box center [282, 128] width 50 height 8
drag, startPoint x: 404, startPoint y: 172, endPoint x: 385, endPoint y: 172, distance: 18.7
click at [385, 172] on td "通馬桶" at bounding box center [436, 176] width 161 height 8
click at [400, 173] on td "通馬桶" at bounding box center [436, 176] width 161 height 8
drag, startPoint x: 402, startPoint y: 178, endPoint x: 379, endPoint y: 179, distance: 22.7
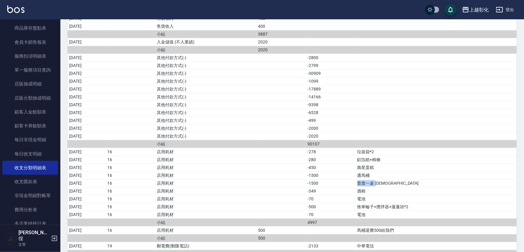
click at [379, 179] on tr "[DATE] 16 店用耗材 -1500 普渡一桌 [DEMOGRAPHIC_DATA]" at bounding box center [292, 183] width 449 height 8
click at [356, 179] on td "-1500" at bounding box center [331, 183] width 50 height 8
drag, startPoint x: 415, startPoint y: 183, endPoint x: 380, endPoint y: 183, distance: 35.0
click at [380, 183] on tr "[DATE] 16 店用耗材 -1500 普渡一桌 [DEMOGRAPHIC_DATA]" at bounding box center [292, 183] width 449 height 8
click at [356, 183] on td "-1500" at bounding box center [331, 183] width 50 height 8
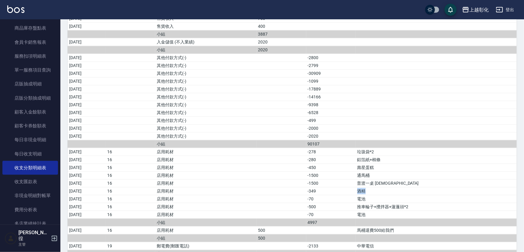
drag, startPoint x: 382, startPoint y: 187, endPoint x: 399, endPoint y: 188, distance: 17.8
click at [399, 188] on td "酒精" at bounding box center [436, 191] width 161 height 8
drag, startPoint x: 401, startPoint y: 194, endPoint x: 381, endPoint y: 195, distance: 20.0
click at [381, 195] on tbody "[DATE] 營業收入 31344 [DATE] 營業收入 8033 [DATE] 營業收入 44333 [DATE] 營業收入 3885 [DATE] 營業…" at bounding box center [292, 96] width 449 height 479
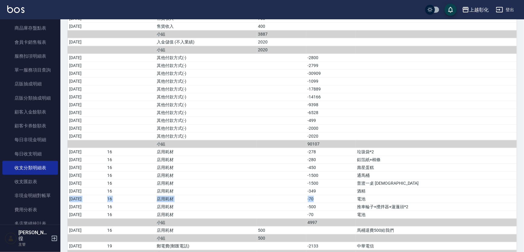
click at [356, 195] on td "-70" at bounding box center [331, 199] width 50 height 8
click at [383, 183] on td "普渡一桌 [DEMOGRAPHIC_DATA]" at bounding box center [436, 183] width 161 height 8
click at [397, 182] on td "普渡一桌 [DEMOGRAPHIC_DATA]" at bounding box center [436, 183] width 161 height 8
click at [400, 191] on td "酒精" at bounding box center [436, 191] width 161 height 8
drag, startPoint x: 400, startPoint y: 191, endPoint x: 381, endPoint y: 191, distance: 19.3
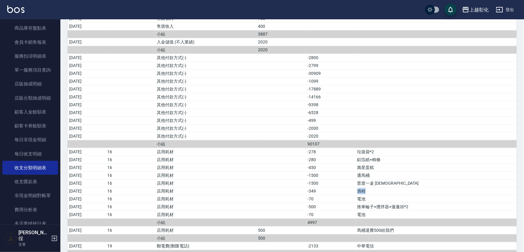
click at [381, 191] on tr "[DATE] 16 店用耗材 -349 酒精" at bounding box center [292, 191] width 449 height 8
click at [356, 191] on td "-349" at bounding box center [331, 191] width 50 height 8
drag, startPoint x: 382, startPoint y: 194, endPoint x: 392, endPoint y: 195, distance: 10.9
click at [392, 195] on td "電池" at bounding box center [436, 199] width 161 height 8
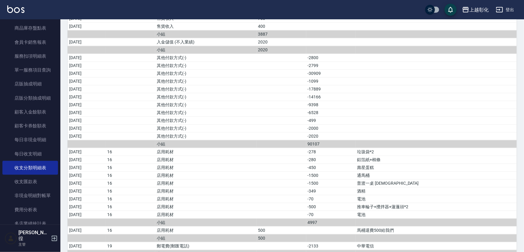
click at [420, 205] on td "推車輪子+攪拌器+蓮蓬頭*2" at bounding box center [436, 207] width 161 height 8
click at [446, 203] on td "推車輪子+攪拌器+蓮蓬頭*2" at bounding box center [436, 207] width 161 height 8
click at [443, 207] on td "推車輪子+攪拌器+蓮蓬頭*2" at bounding box center [436, 207] width 161 height 8
click at [441, 216] on tbody "[DATE] 營業收入 31344 [DATE] 營業收入 8033 [DATE] 營業收入 44333 [DATE] 營業收入 3885 [DATE] 營業…" at bounding box center [292, 96] width 449 height 479
click at [440, 212] on td "電池" at bounding box center [436, 215] width 161 height 8
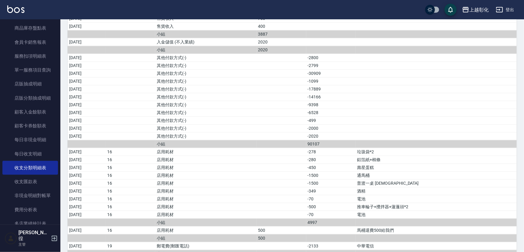
click at [440, 204] on td "推車輪子+攪拌器+蓮蓬頭*2" at bounding box center [436, 207] width 161 height 8
drag, startPoint x: 427, startPoint y: 204, endPoint x: 382, endPoint y: 203, distance: 44.4
click at [382, 203] on td "推車輪子+攪拌器+蓮蓬頭*2" at bounding box center [436, 207] width 161 height 8
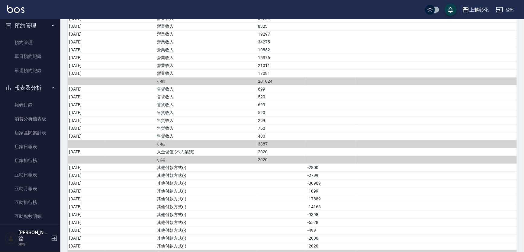
scroll to position [0, 0]
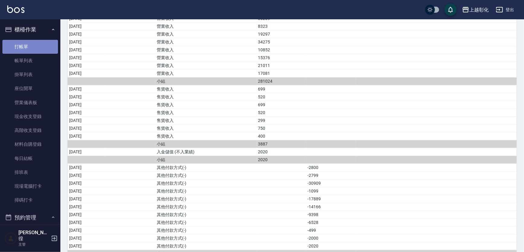
click at [43, 42] on link "打帳單" at bounding box center [30, 47] width 56 height 14
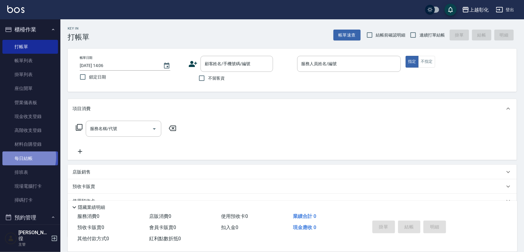
click at [19, 158] on link "每日結帳" at bounding box center [30, 159] width 56 height 14
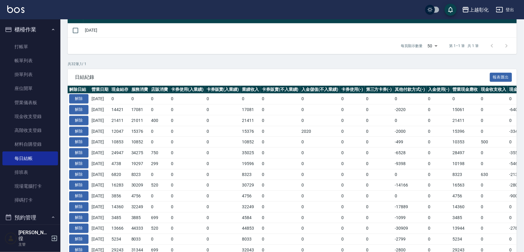
scroll to position [27, 0]
